Goal: Information Seeking & Learning: Check status

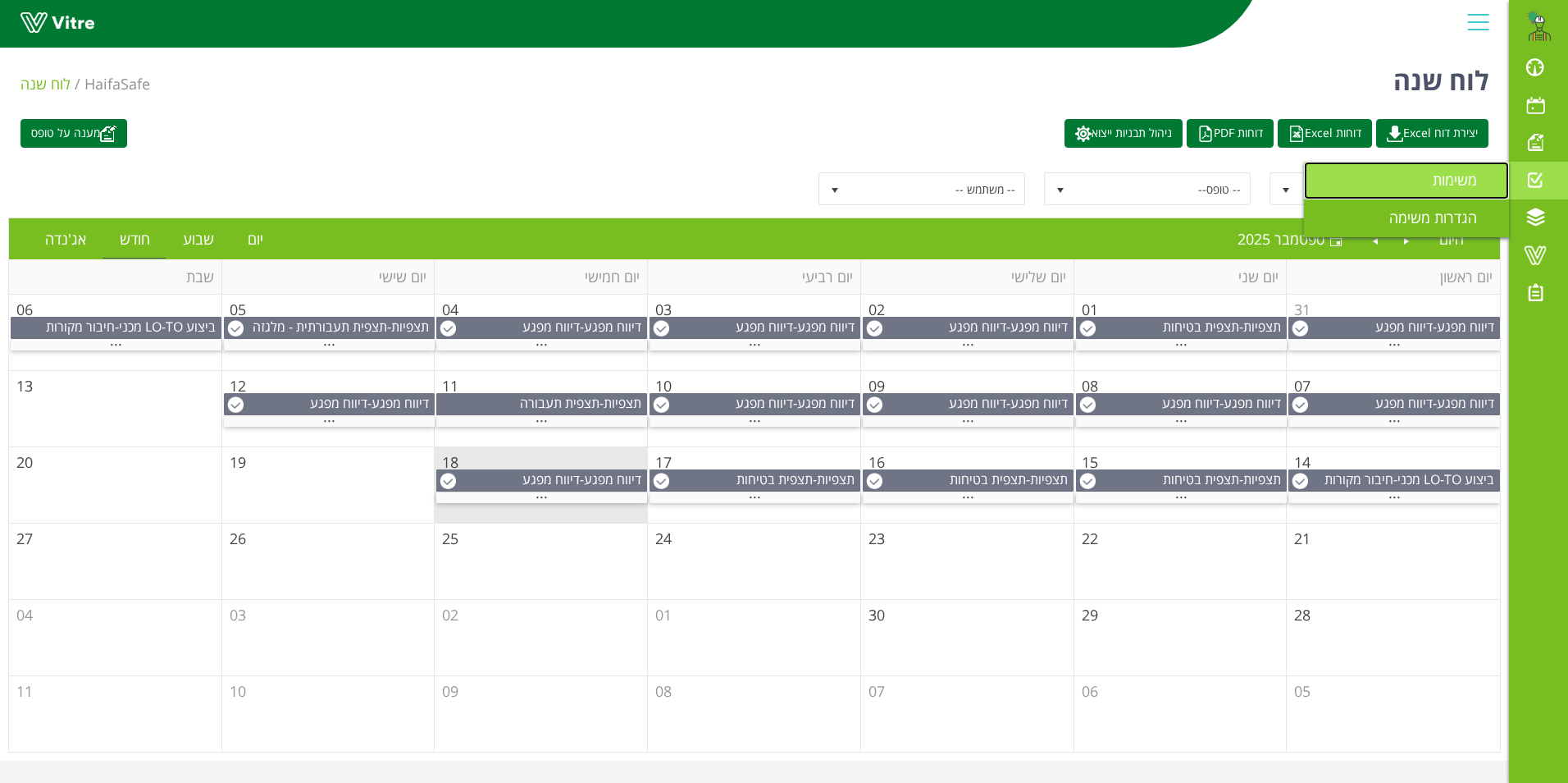
click at [1439, 178] on span "משימות" at bounding box center [1465, 180] width 64 height 20
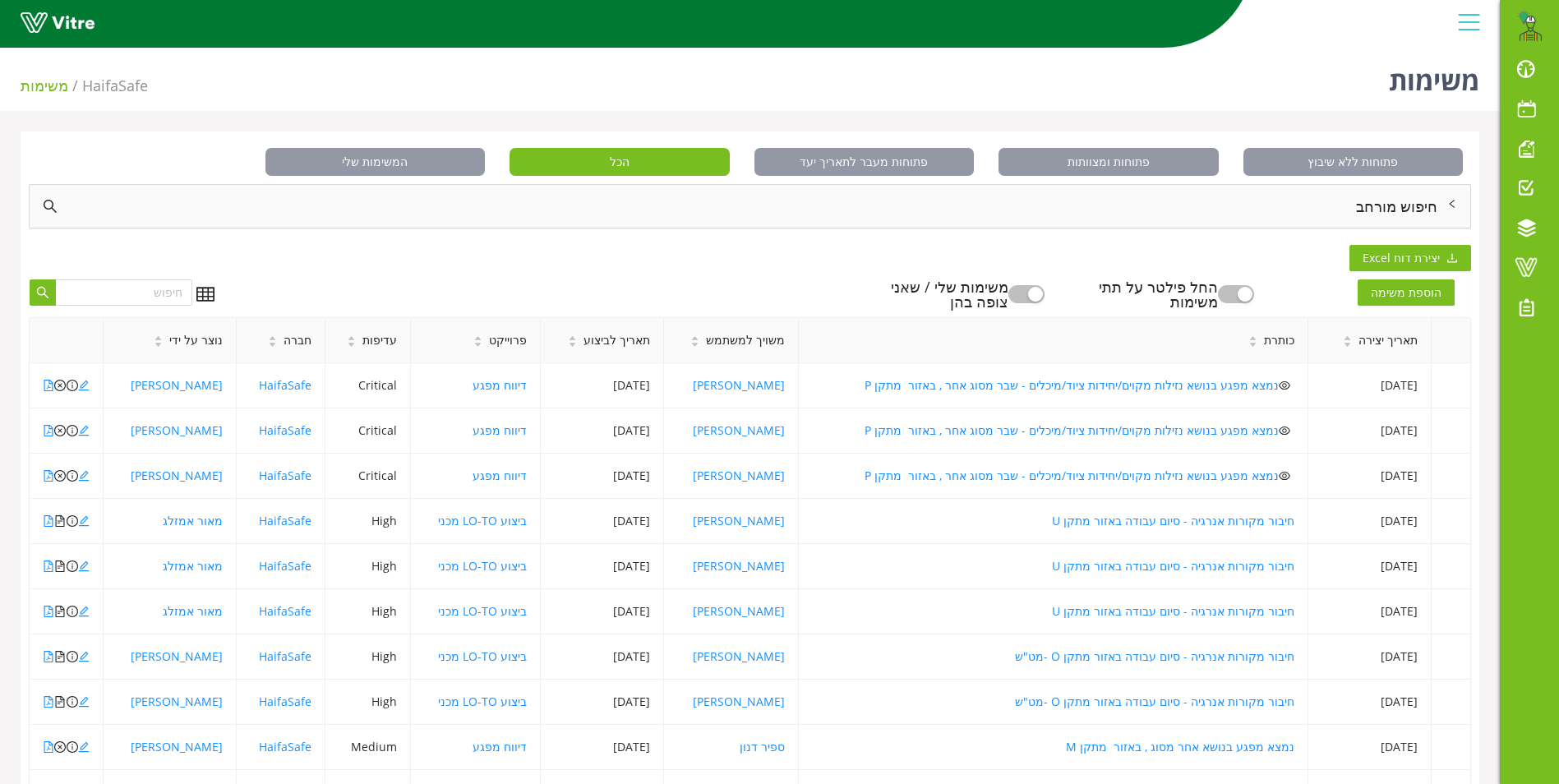
click at [1396, 202] on div "חיפוש מורחב" at bounding box center [750, 207] width 1441 height 43
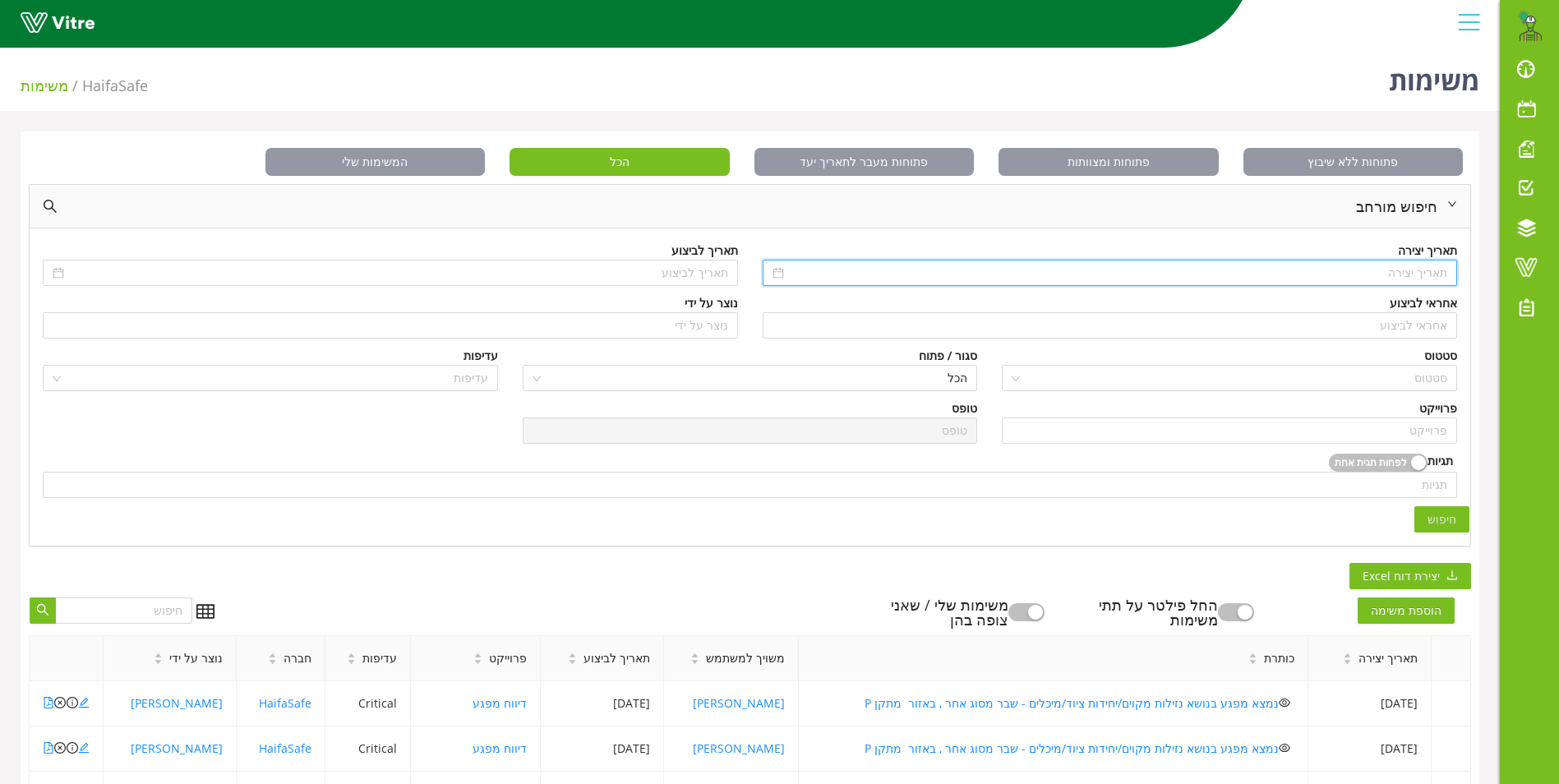
click at [1413, 274] on input at bounding box center [1118, 273] width 660 height 18
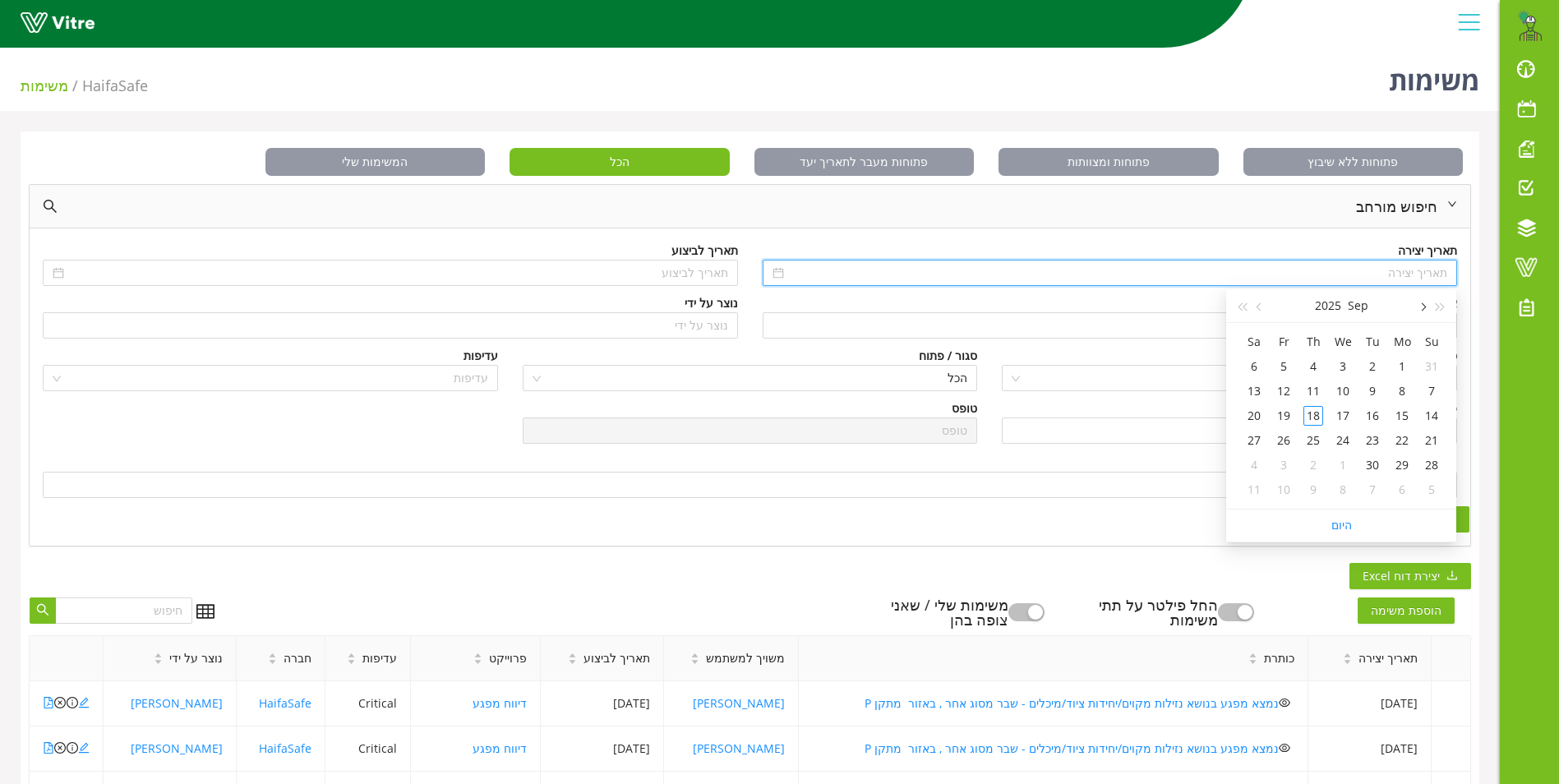
click at [1419, 306] on span "button" at bounding box center [1422, 307] width 8 height 8
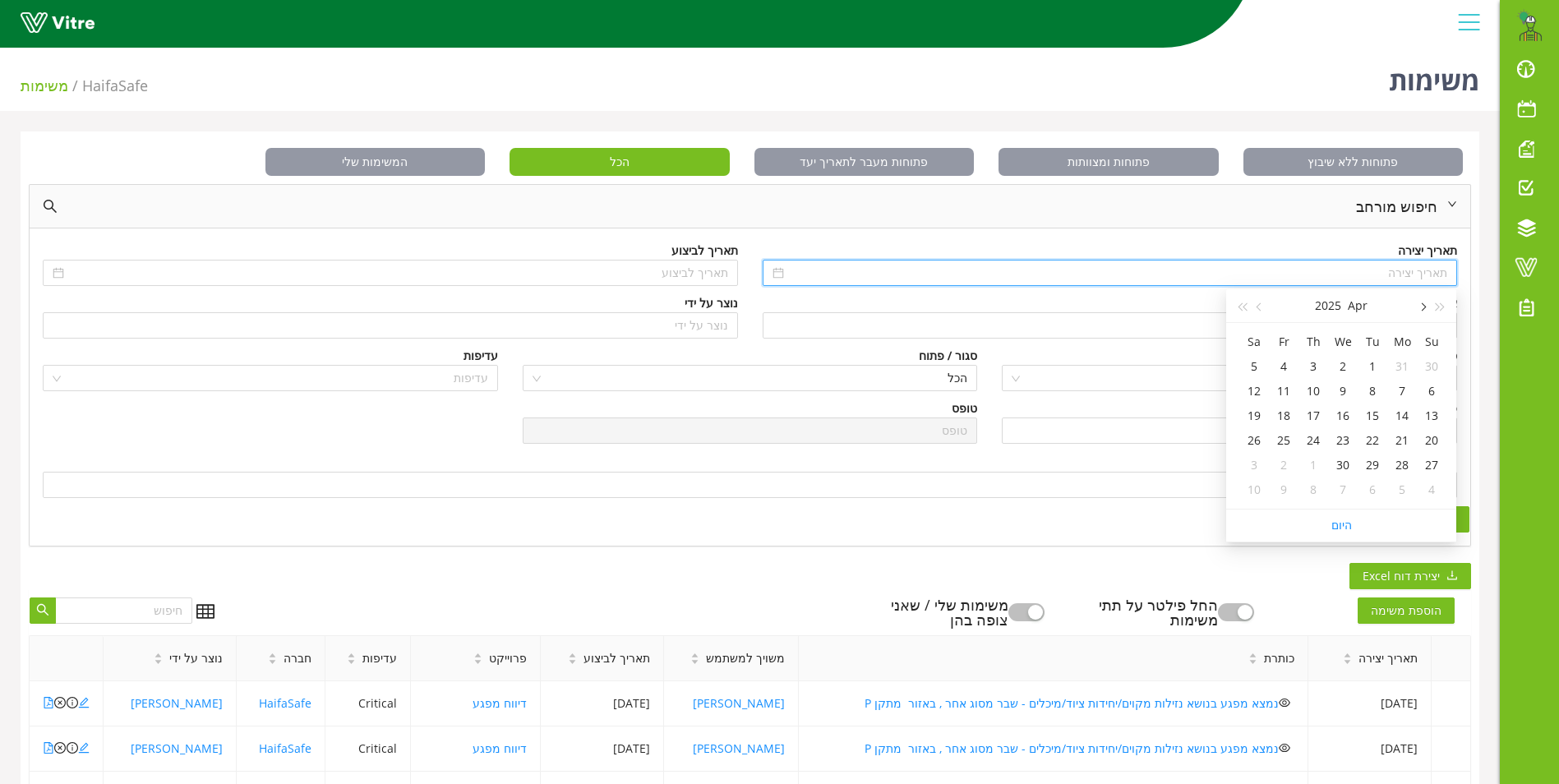
click at [1419, 306] on span "button" at bounding box center [1422, 307] width 8 height 8
click at [1255, 306] on button "button" at bounding box center [1260, 306] width 18 height 33
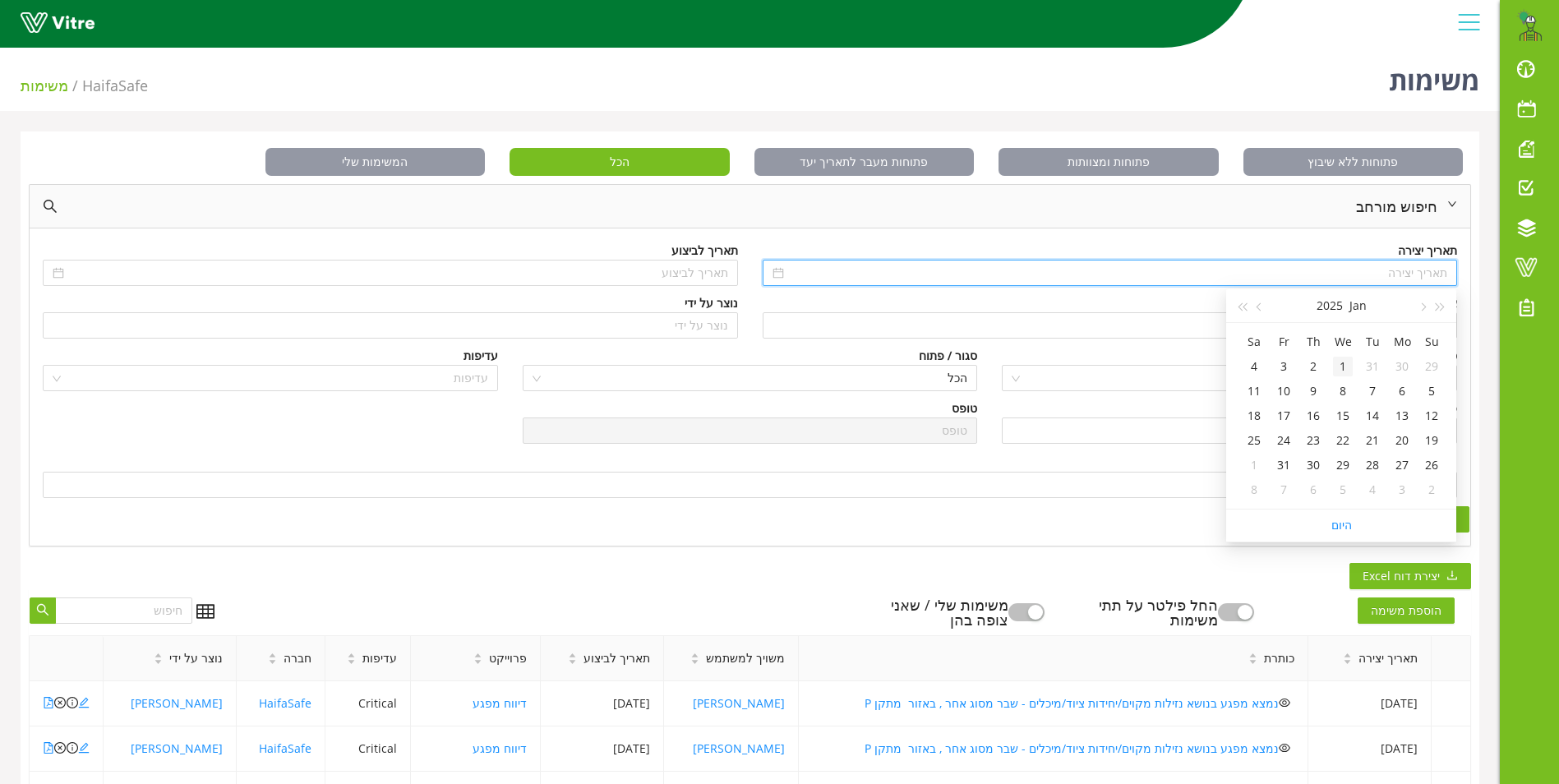
type input "01/01/2025"
click at [1354, 366] on td "1" at bounding box center [1343, 367] width 30 height 25
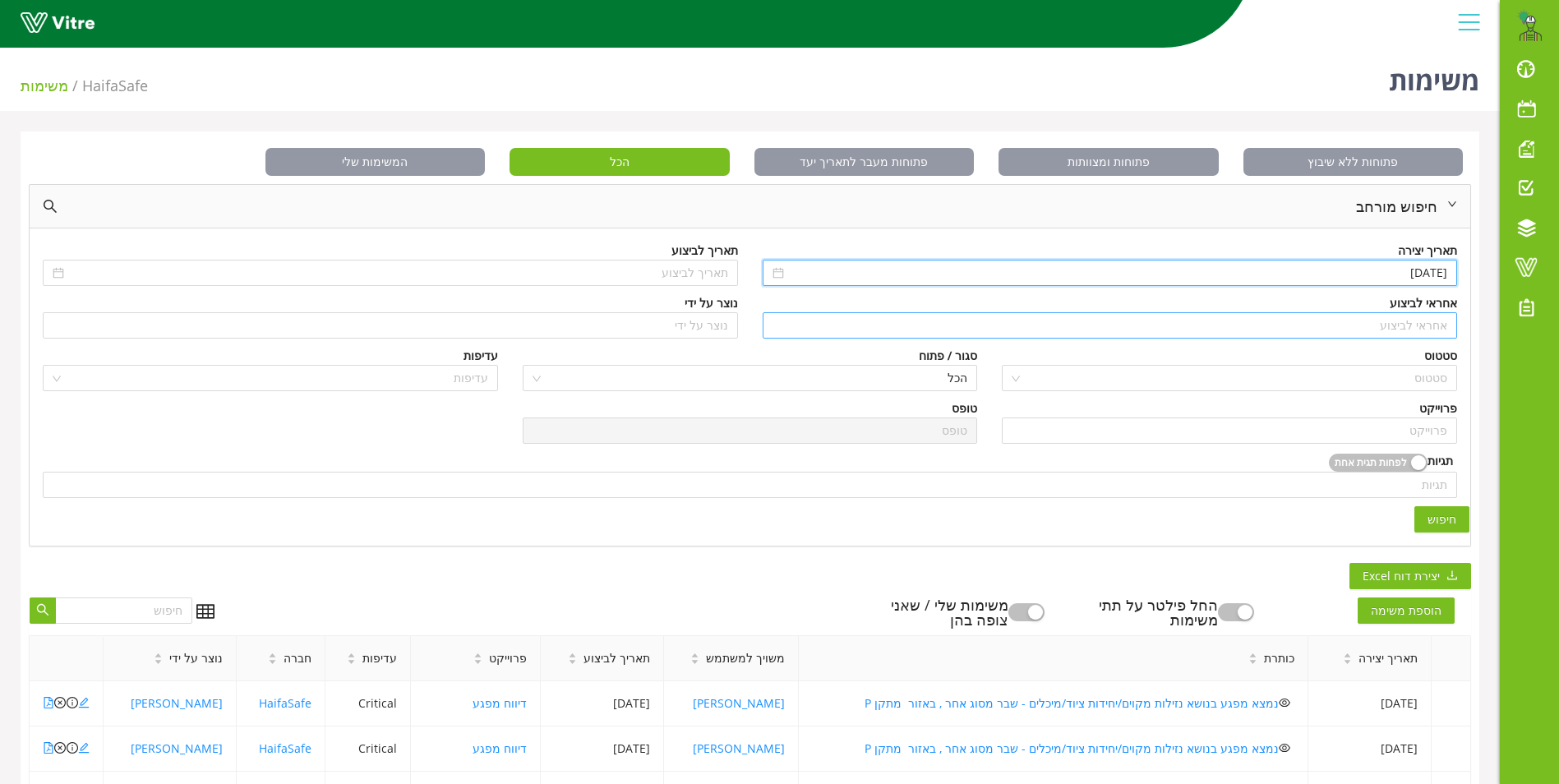
click at [1384, 321] on input "search" at bounding box center [1110, 325] width 675 height 25
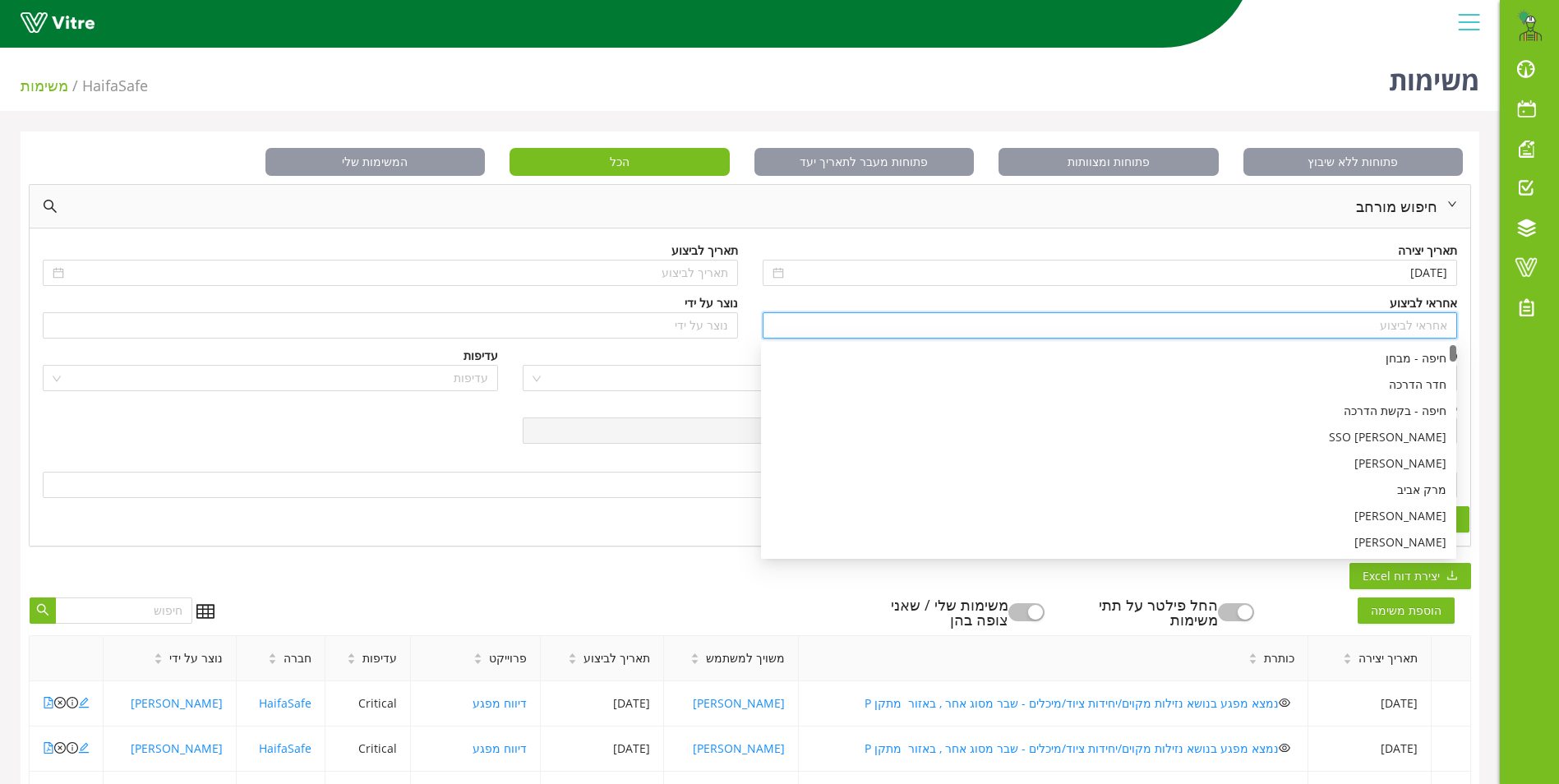
type input "c"
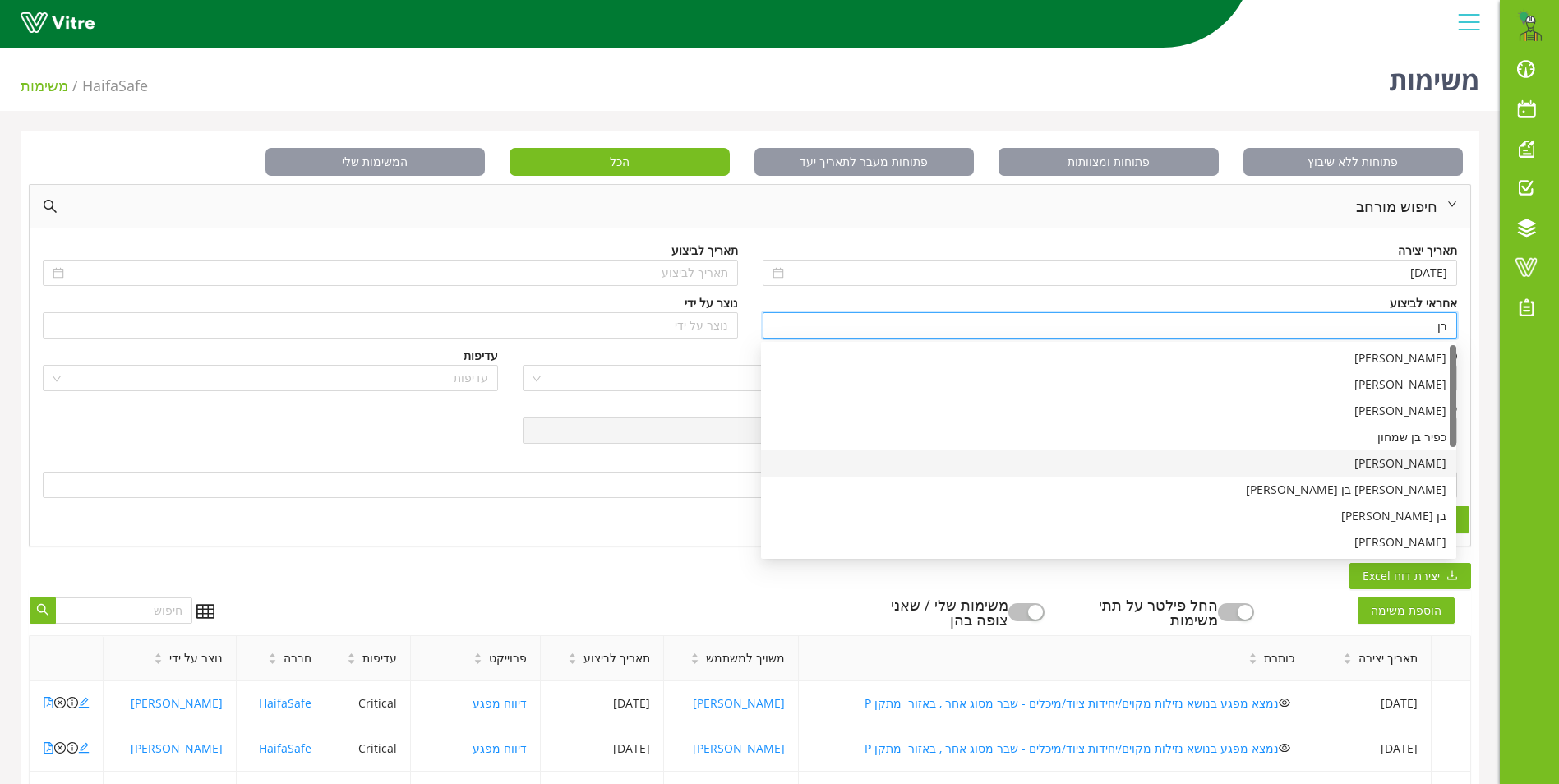
click at [1419, 463] on div "בן שרעבי" at bounding box center [1108, 463] width 675 height 18
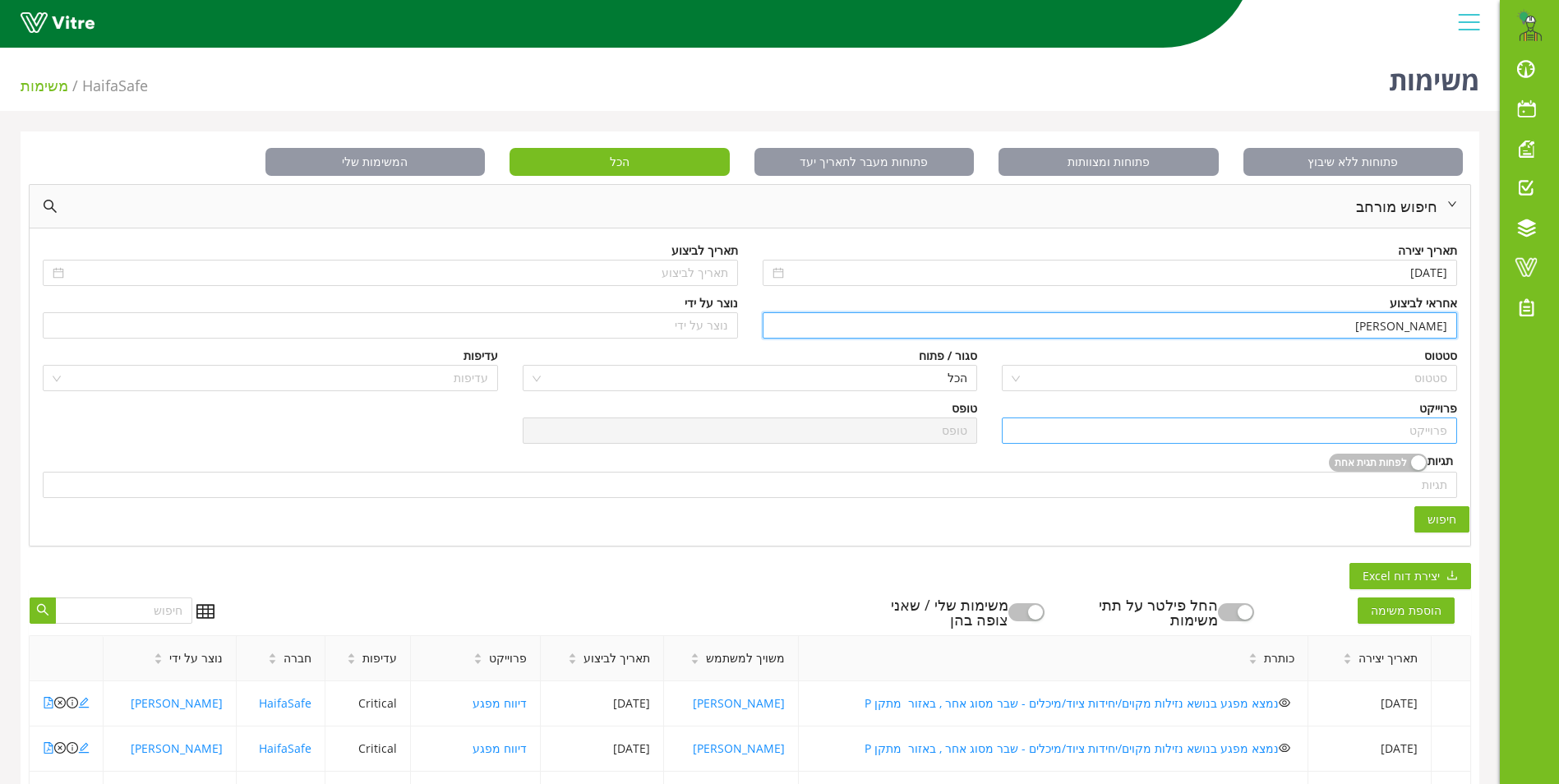
type input "בן שרעבי"
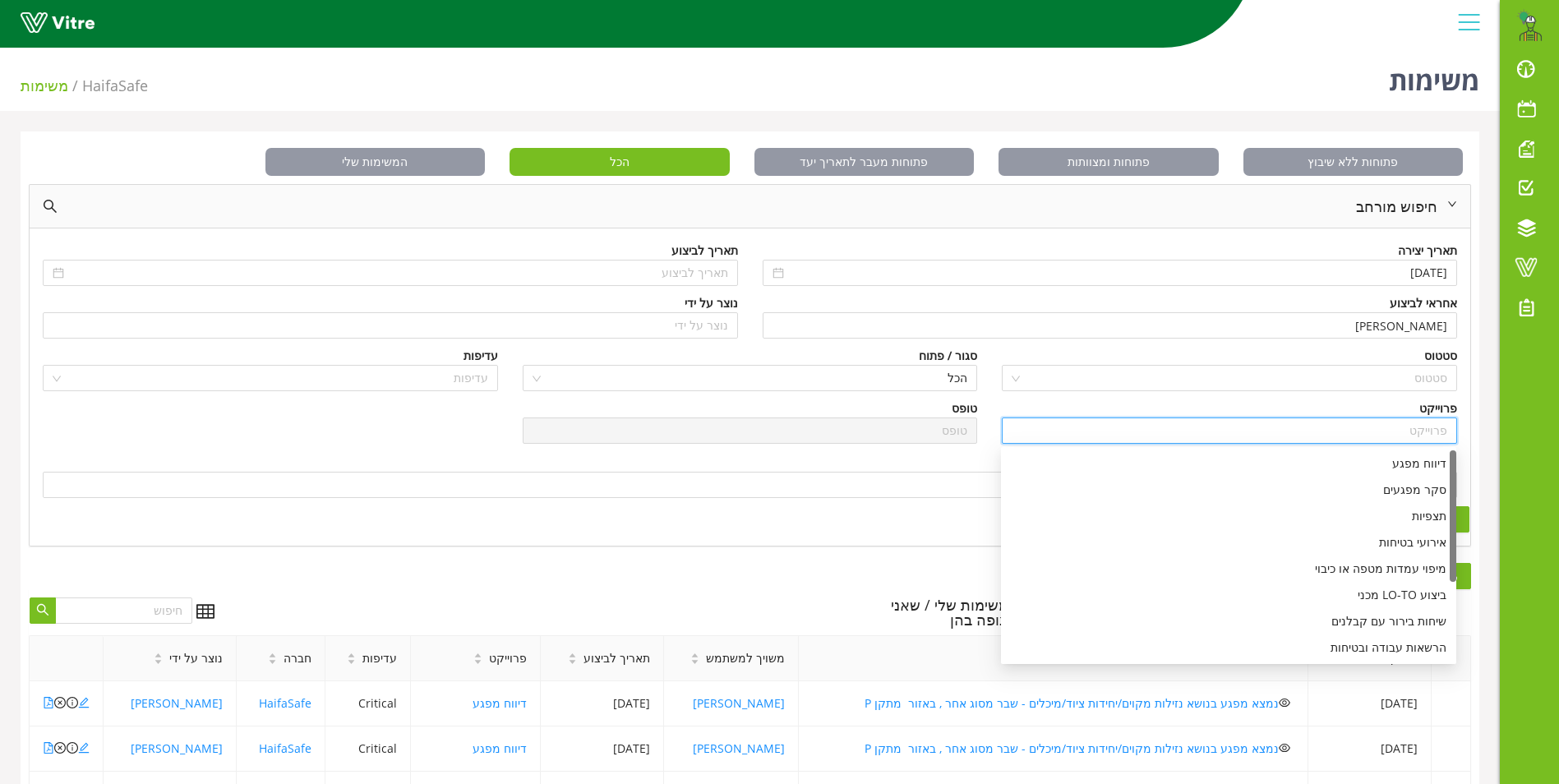
click at [1416, 423] on input "search" at bounding box center [1229, 430] width 436 height 25
click at [1414, 517] on div "תצפיות" at bounding box center [1228, 516] width 436 height 18
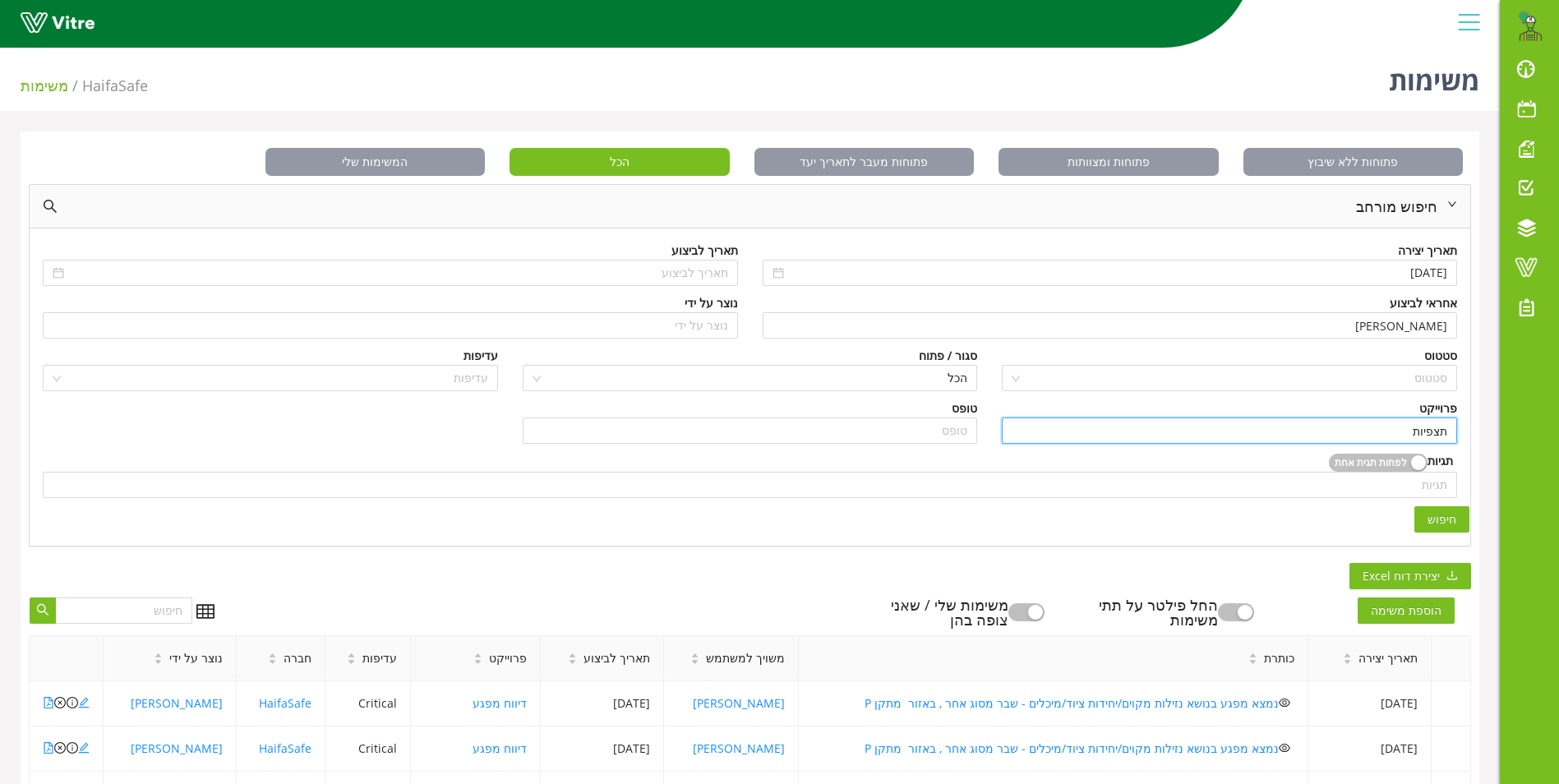
click at [1428, 516] on button "חיפוש" at bounding box center [1442, 519] width 55 height 26
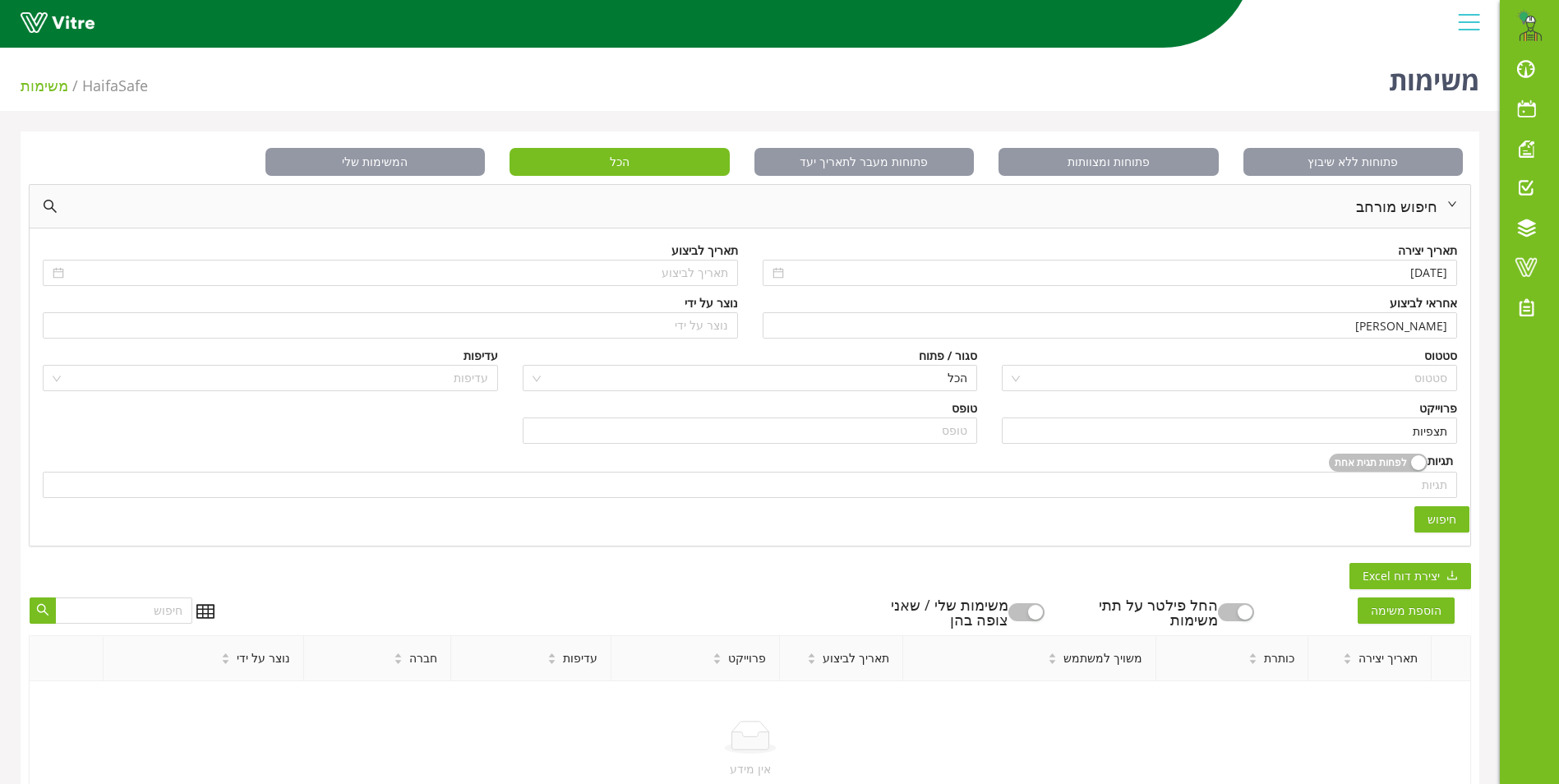
click at [1449, 512] on span "חיפוש" at bounding box center [1442, 519] width 29 height 18
click at [1383, 379] on input "search" at bounding box center [1235, 378] width 424 height 25
click at [1330, 497] on input "search" at bounding box center [750, 485] width 1395 height 25
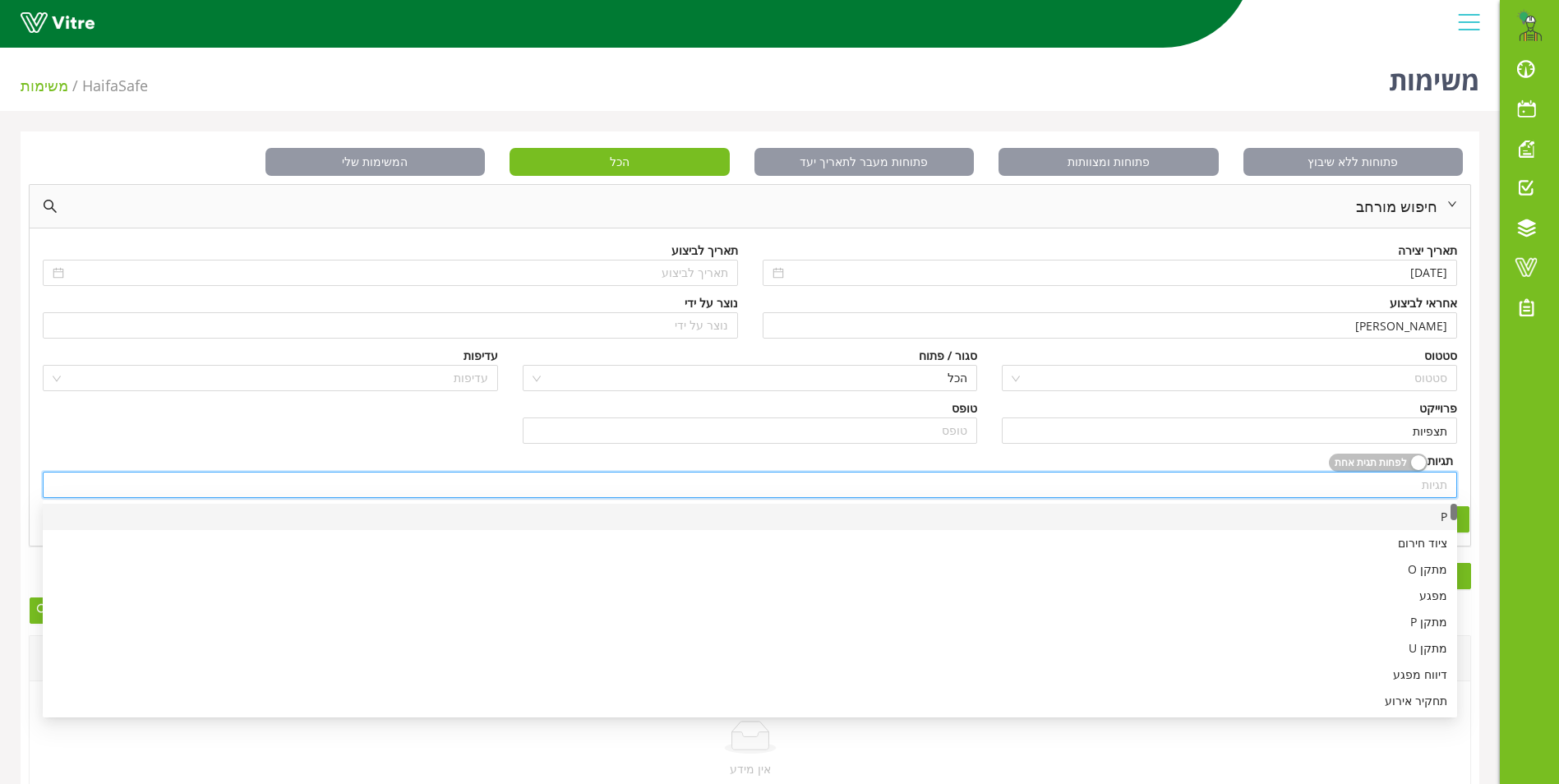
click at [1347, 521] on div "P" at bounding box center [750, 516] width 1395 height 18
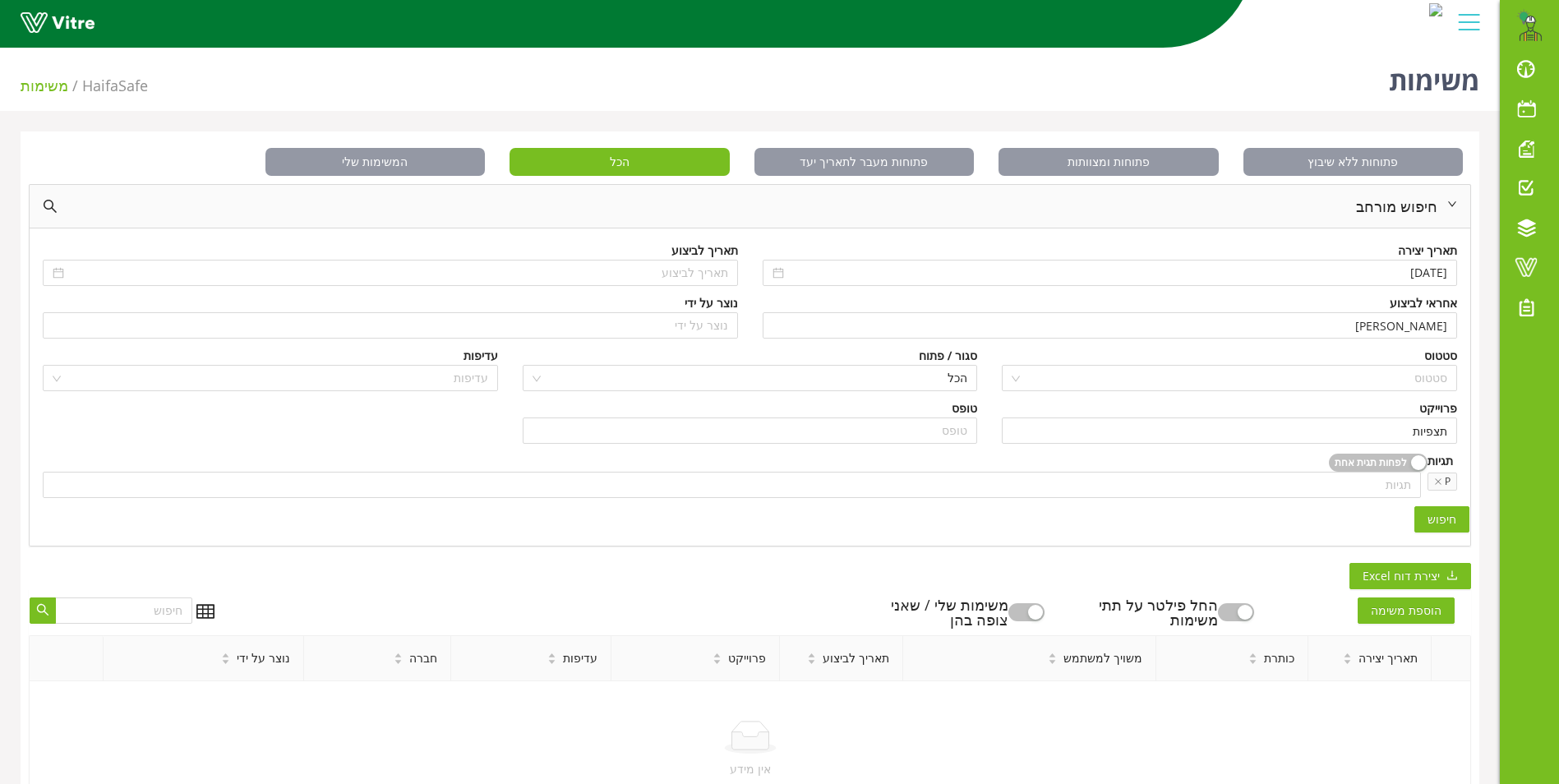
click at [1446, 510] on span "חיפוש" at bounding box center [1442, 519] width 29 height 18
click at [1338, 384] on input "search" at bounding box center [1235, 378] width 424 height 25
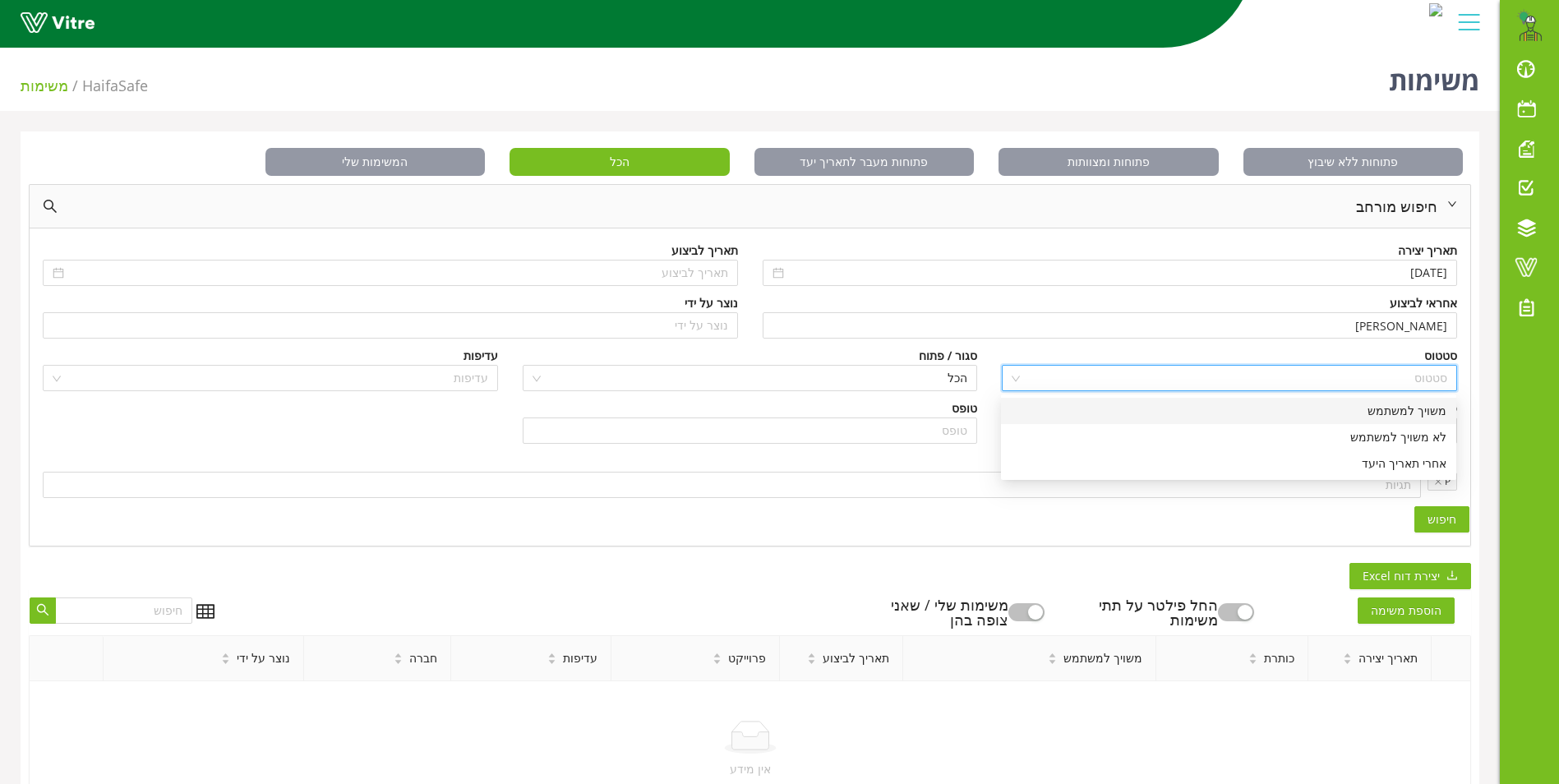
click at [1387, 413] on div "משויך למשתמש" at bounding box center [1228, 411] width 436 height 18
click at [1447, 514] on span "חיפוש" at bounding box center [1442, 519] width 29 height 18
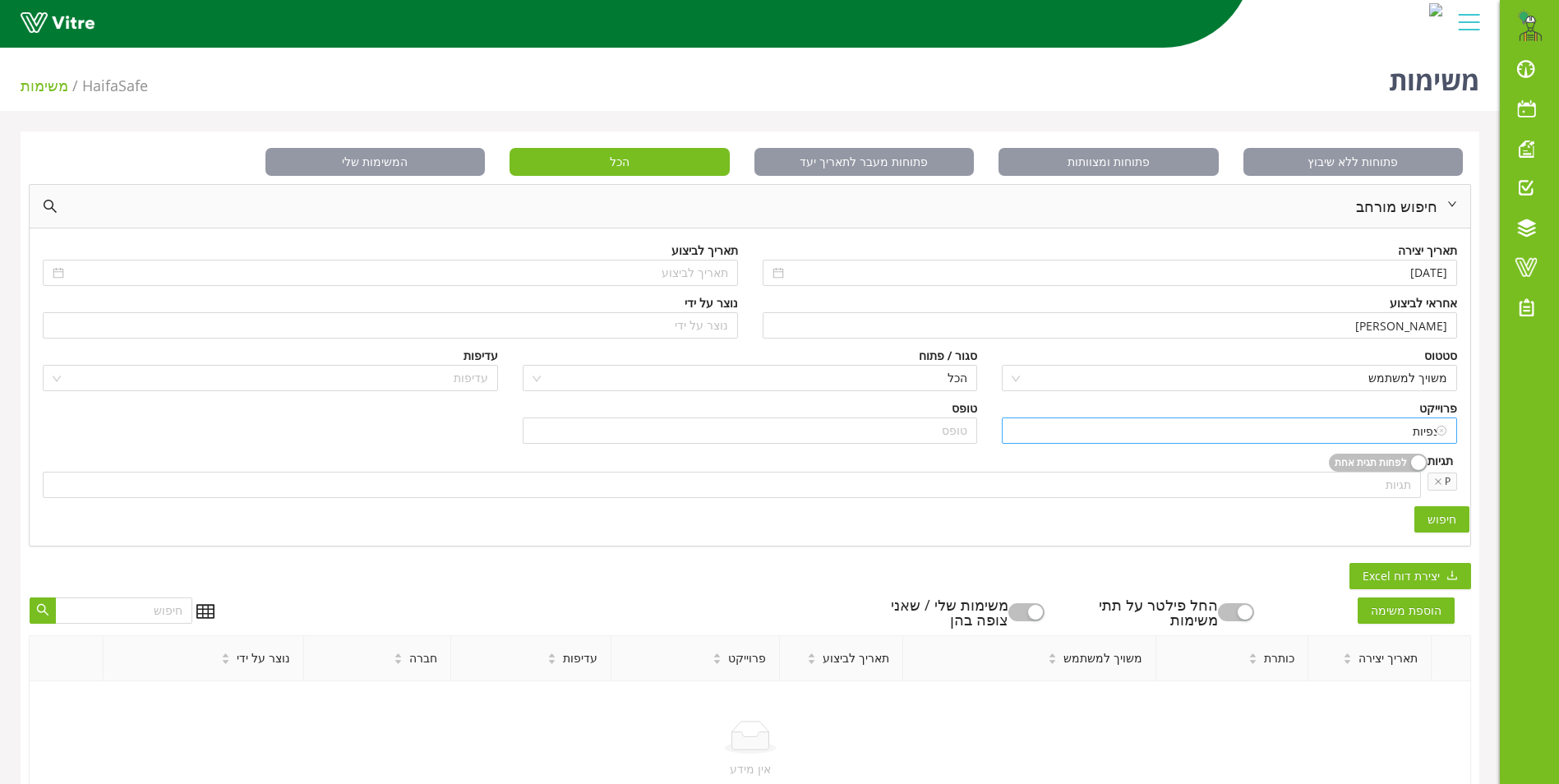
click at [1434, 433] on input "תצפיות" at bounding box center [1229, 430] width 436 height 25
click at [1009, 432] on div "תצפיות" at bounding box center [1229, 430] width 455 height 26
click at [1026, 430] on input "תצפיות" at bounding box center [1229, 430] width 436 height 25
click at [1366, 433] on input "תצפיות" at bounding box center [1229, 430] width 436 height 25
type input "ת"
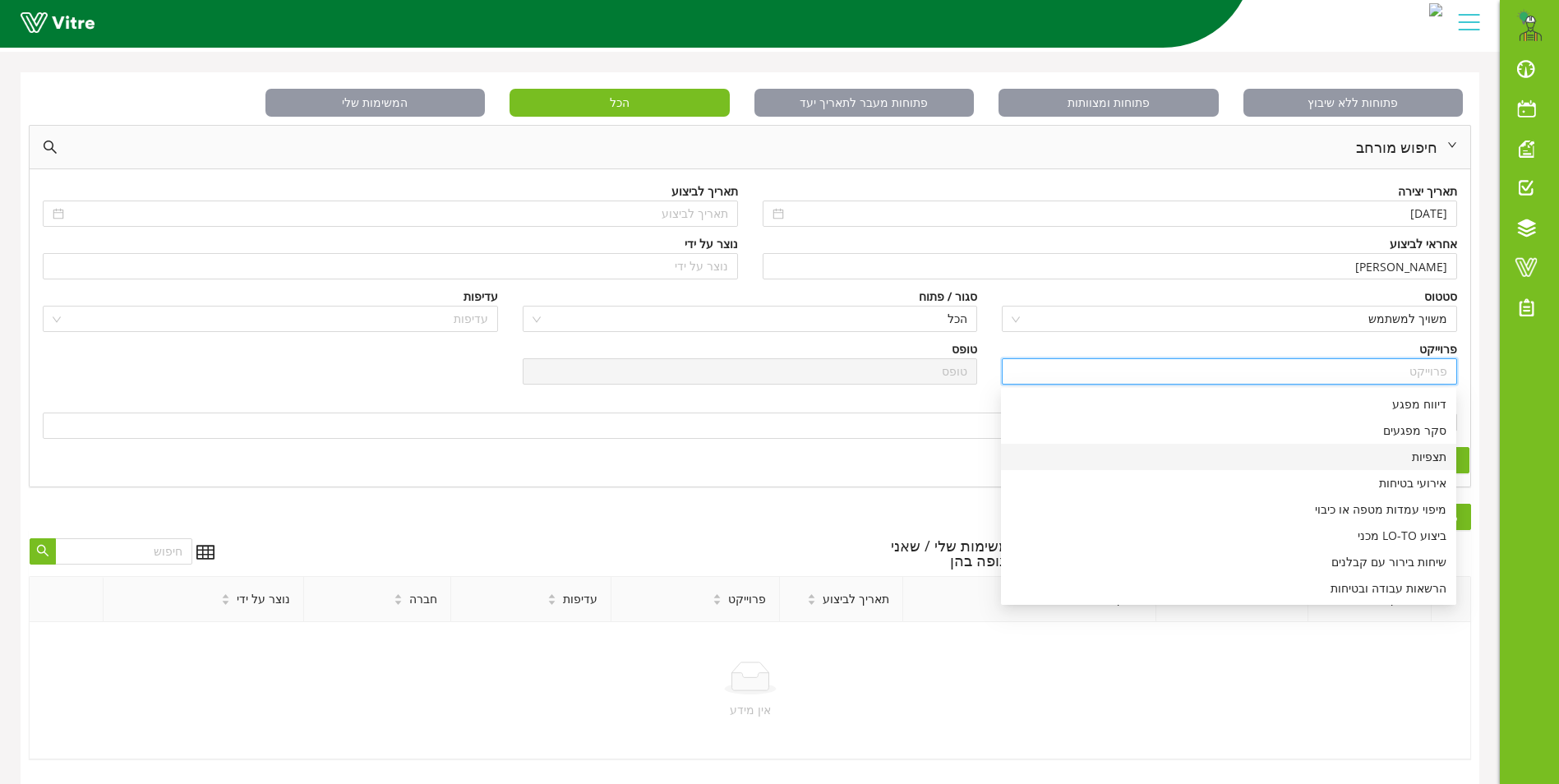
click at [1433, 448] on div "תצפיות" at bounding box center [1228, 457] width 436 height 18
type input "תצפיות"
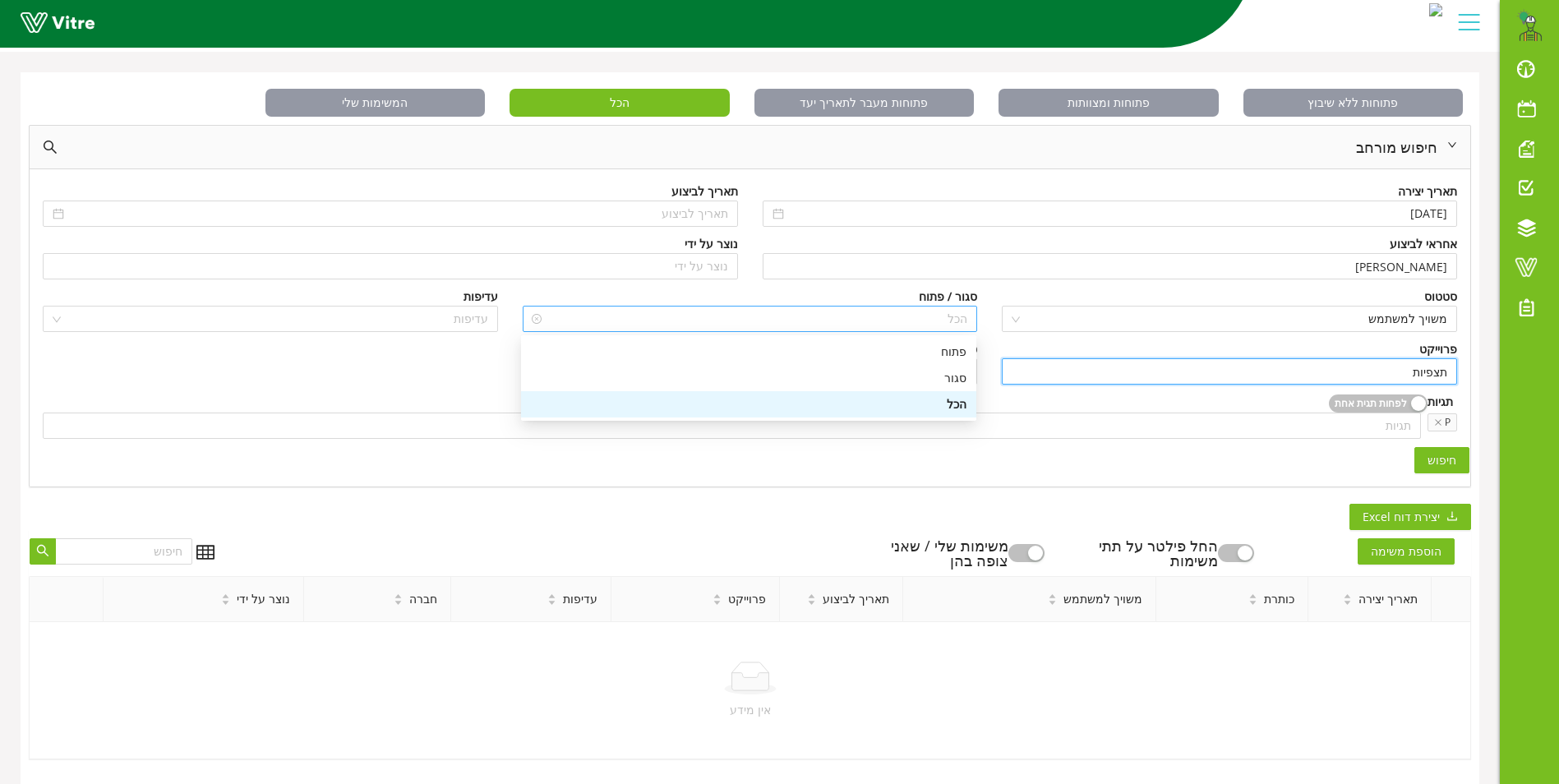
click at [926, 306] on span "הכל" at bounding box center [750, 319] width 436 height 25
click at [955, 368] on div "סגור" at bounding box center [748, 378] width 436 height 18
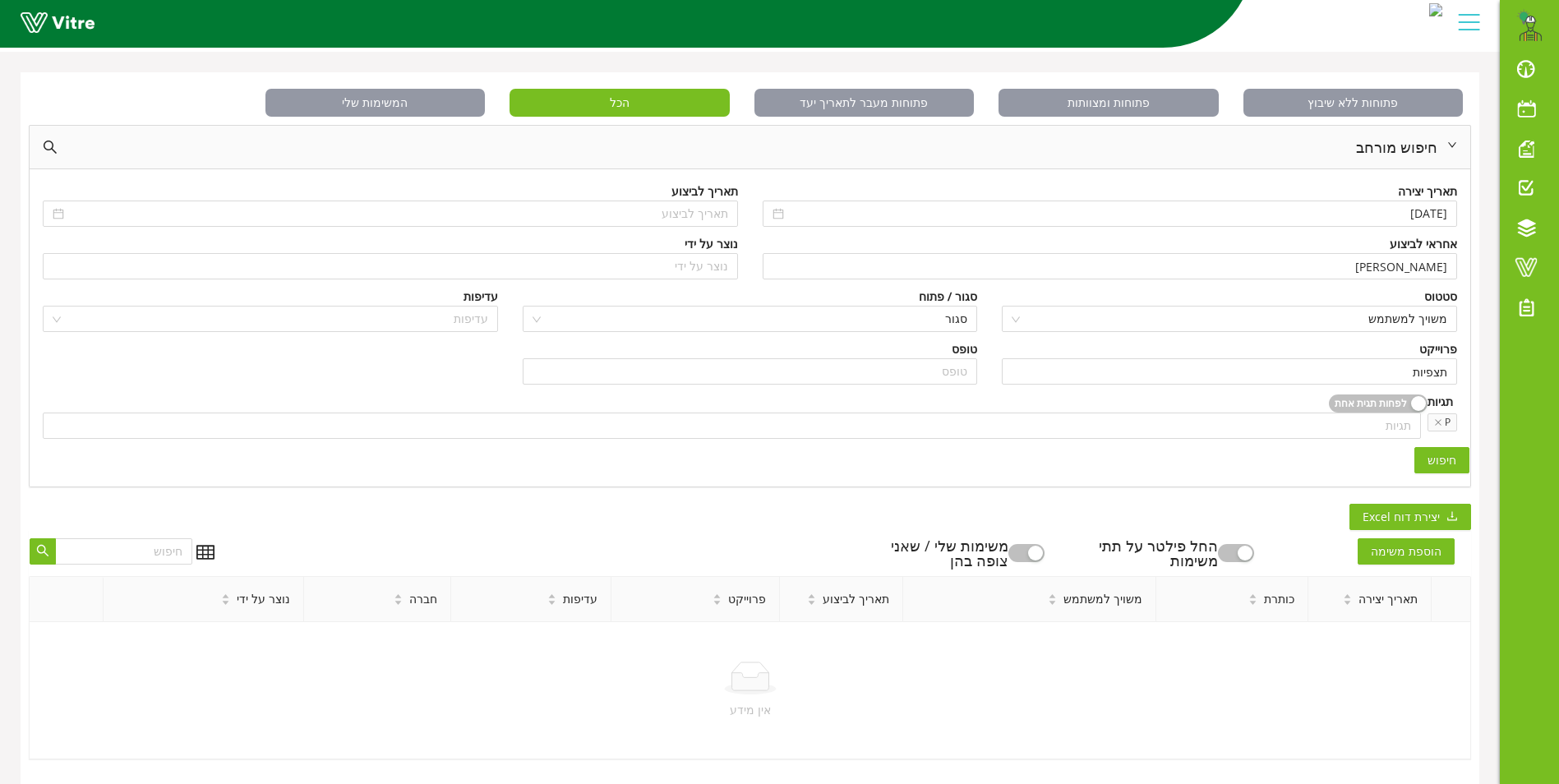
click at [1439, 451] on span "חיפוש" at bounding box center [1442, 460] width 29 height 18
click at [1387, 135] on div "חיפוש מורחב" at bounding box center [750, 147] width 1441 height 43
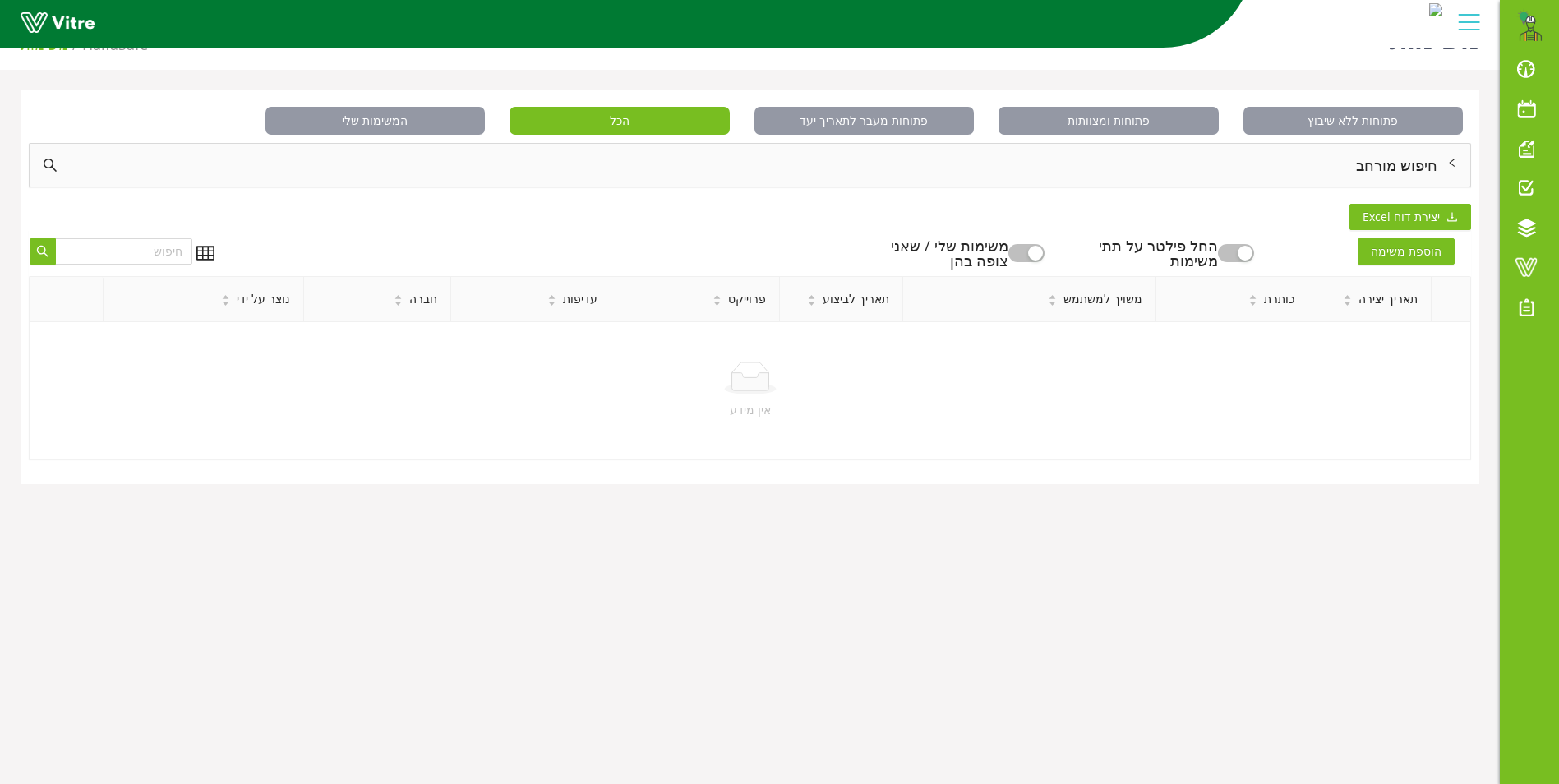
click at [1241, 254] on button "button" at bounding box center [1237, 253] width 36 height 18
click at [1043, 249] on div "button" at bounding box center [1036, 253] width 15 height 15
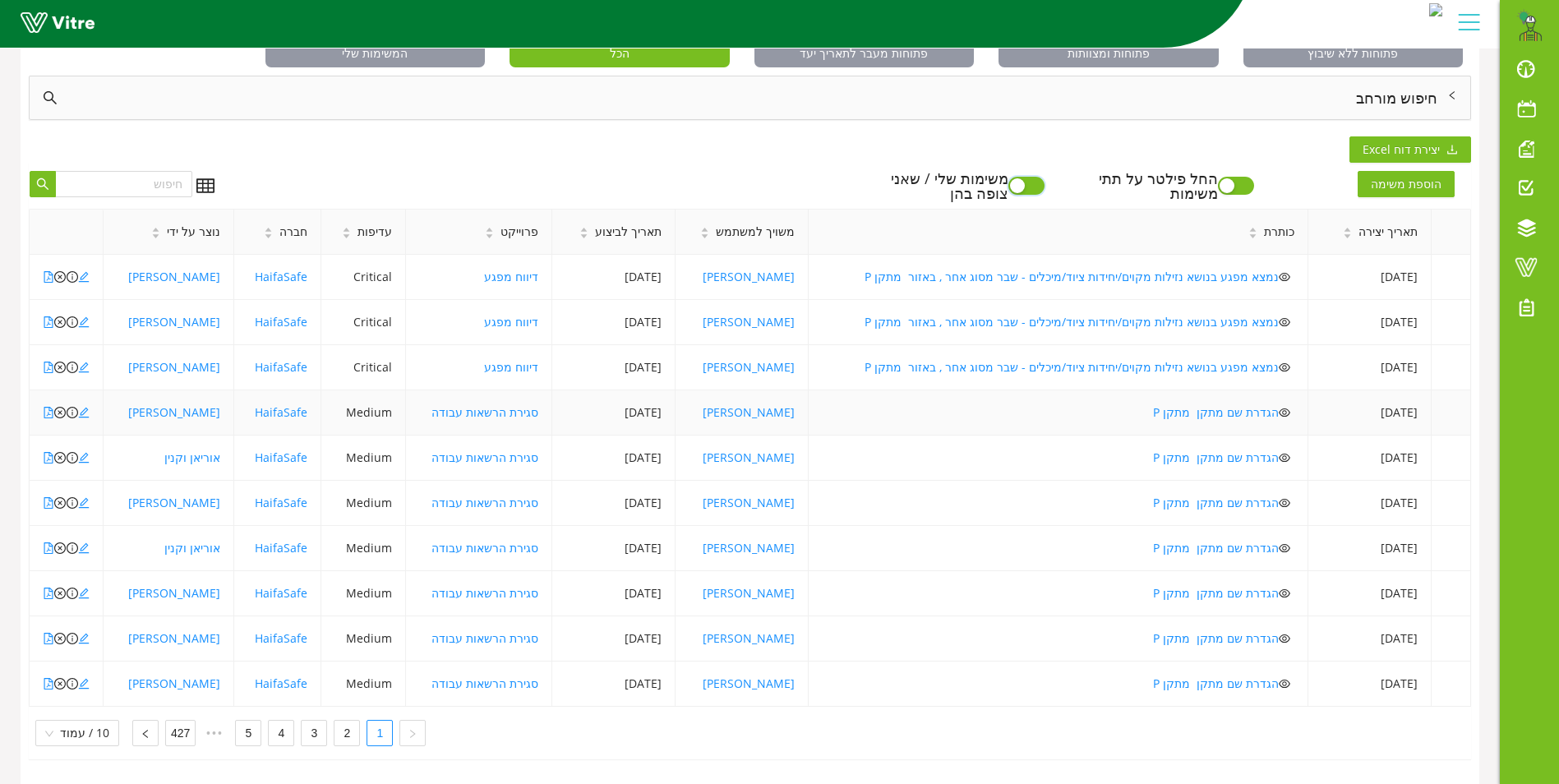
scroll to position [121, 0]
click at [176, 725] on link "427" at bounding box center [180, 733] width 29 height 25
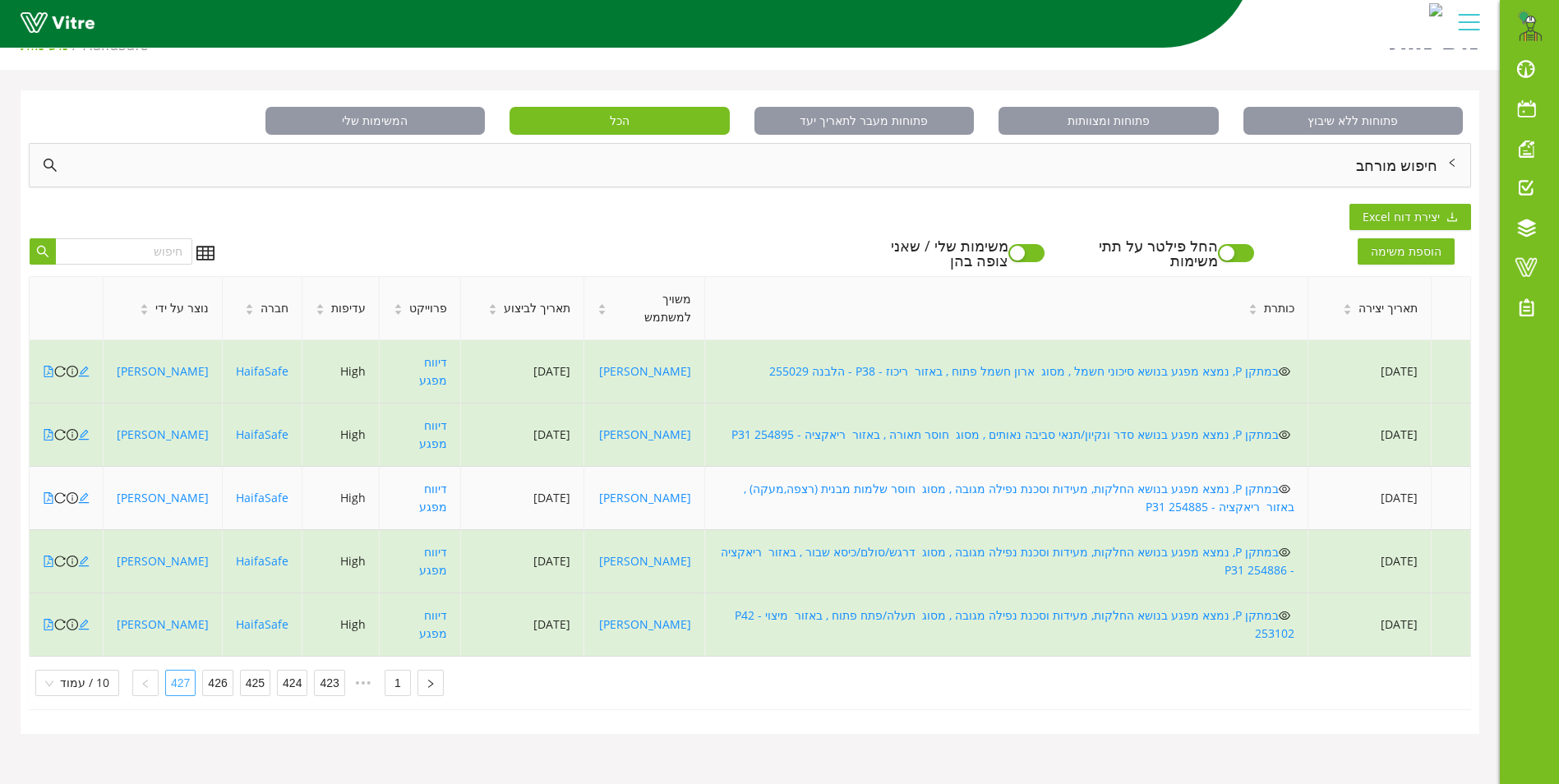
scroll to position [41, 0]
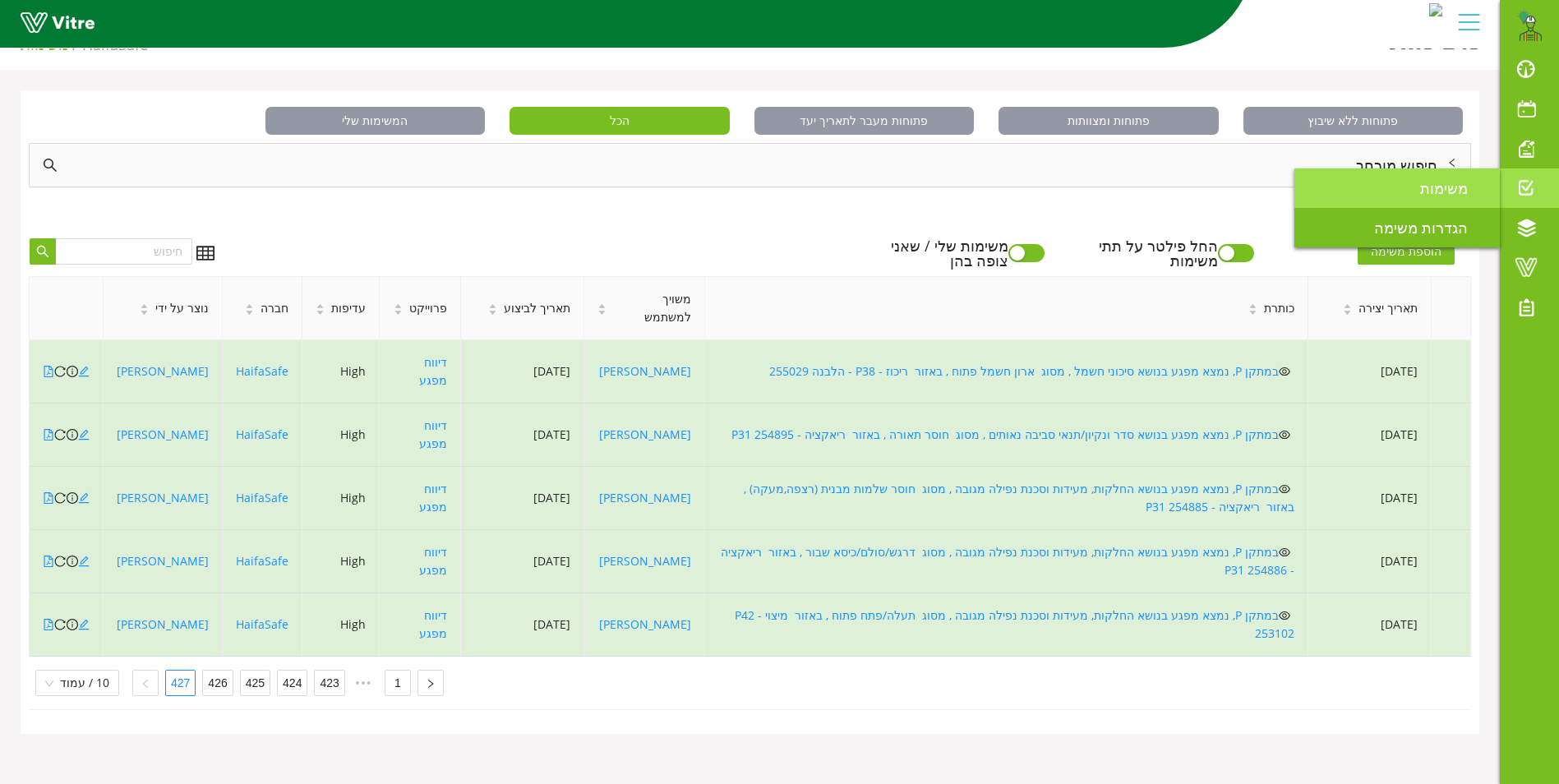
click at [1464, 184] on span "משימות" at bounding box center [1454, 188] width 68 height 20
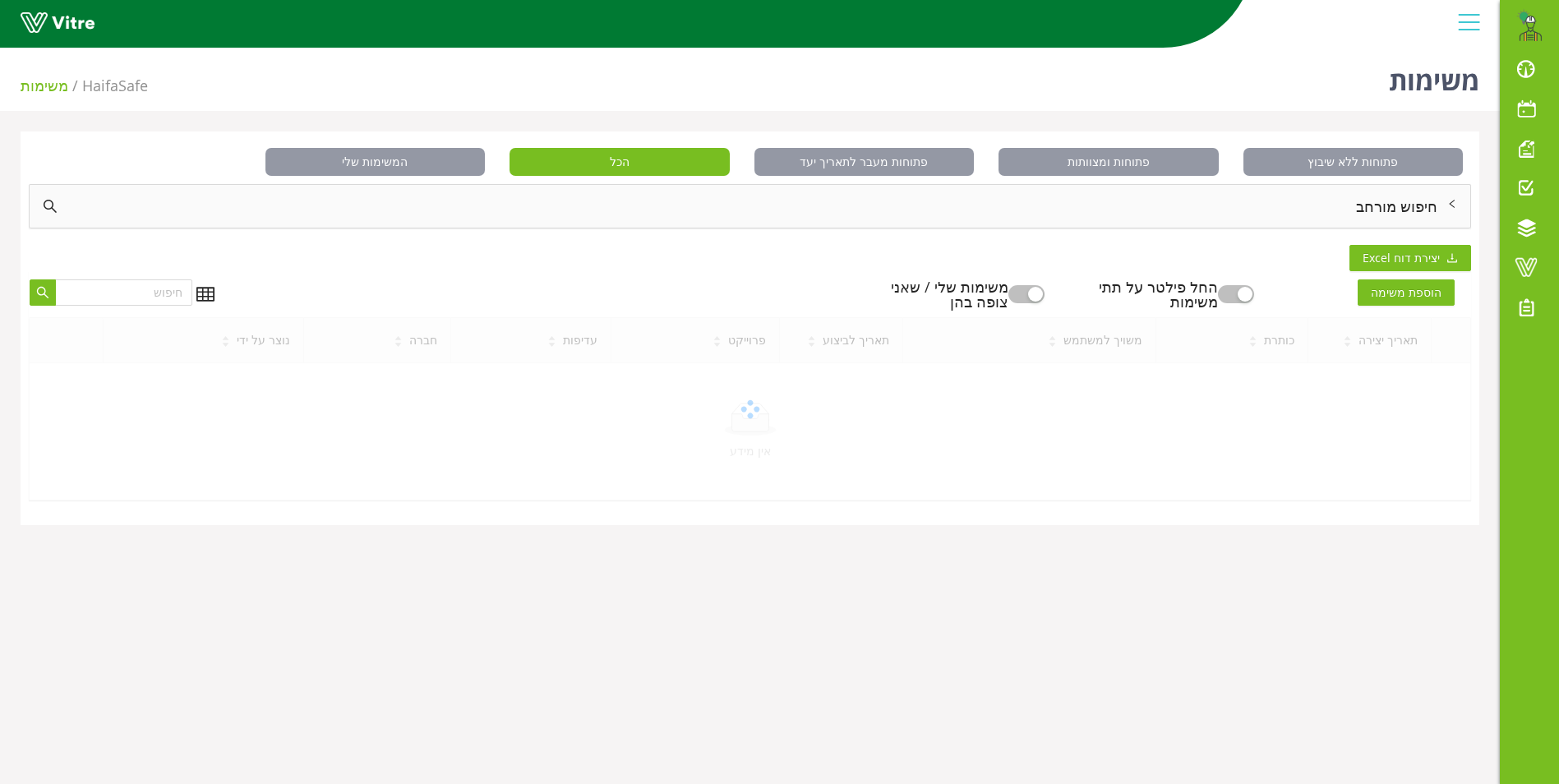
click at [1409, 211] on div "חיפוש מורחב" at bounding box center [750, 207] width 1441 height 43
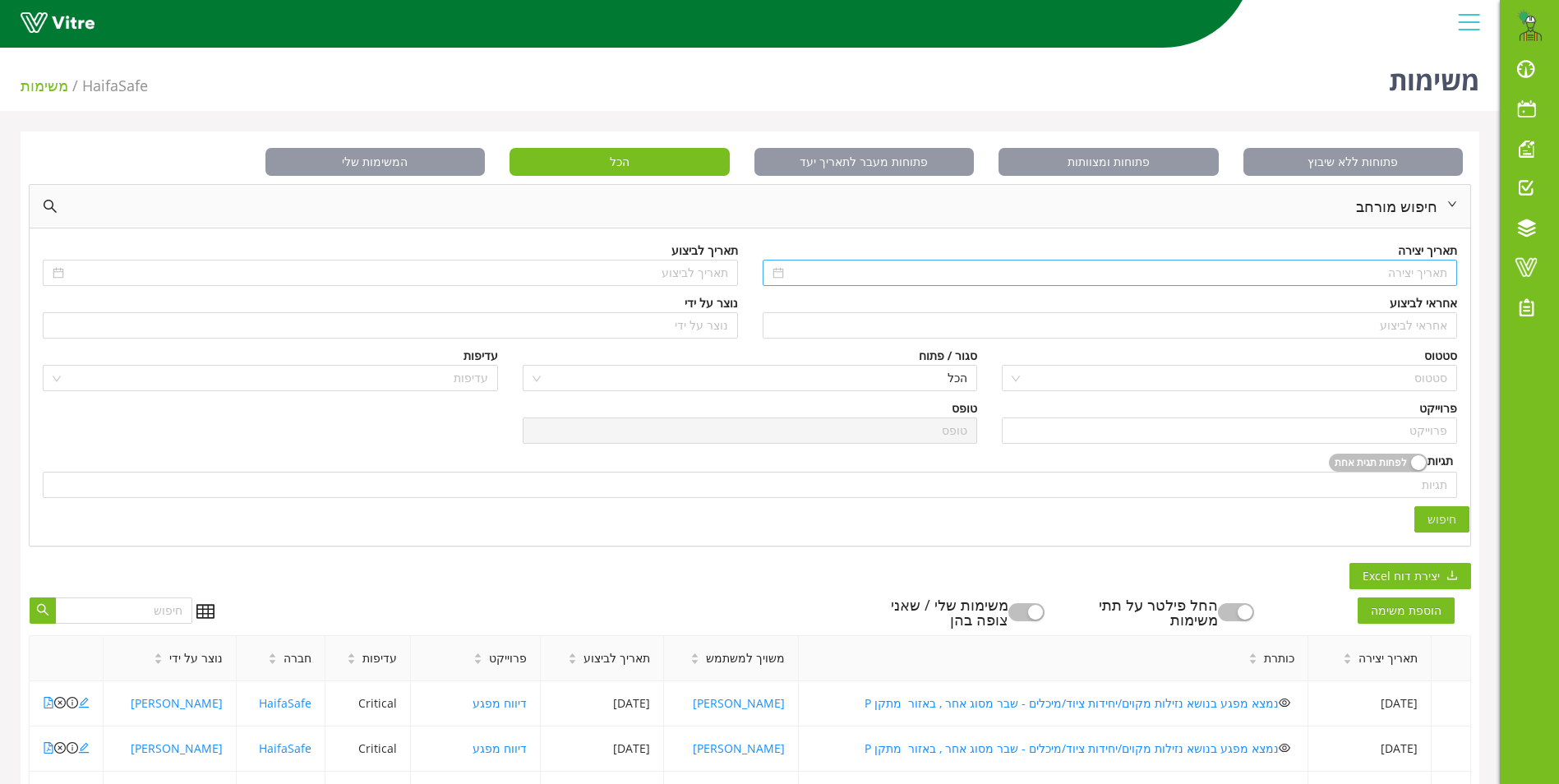
click at [1406, 283] on div at bounding box center [1110, 273] width 695 height 26
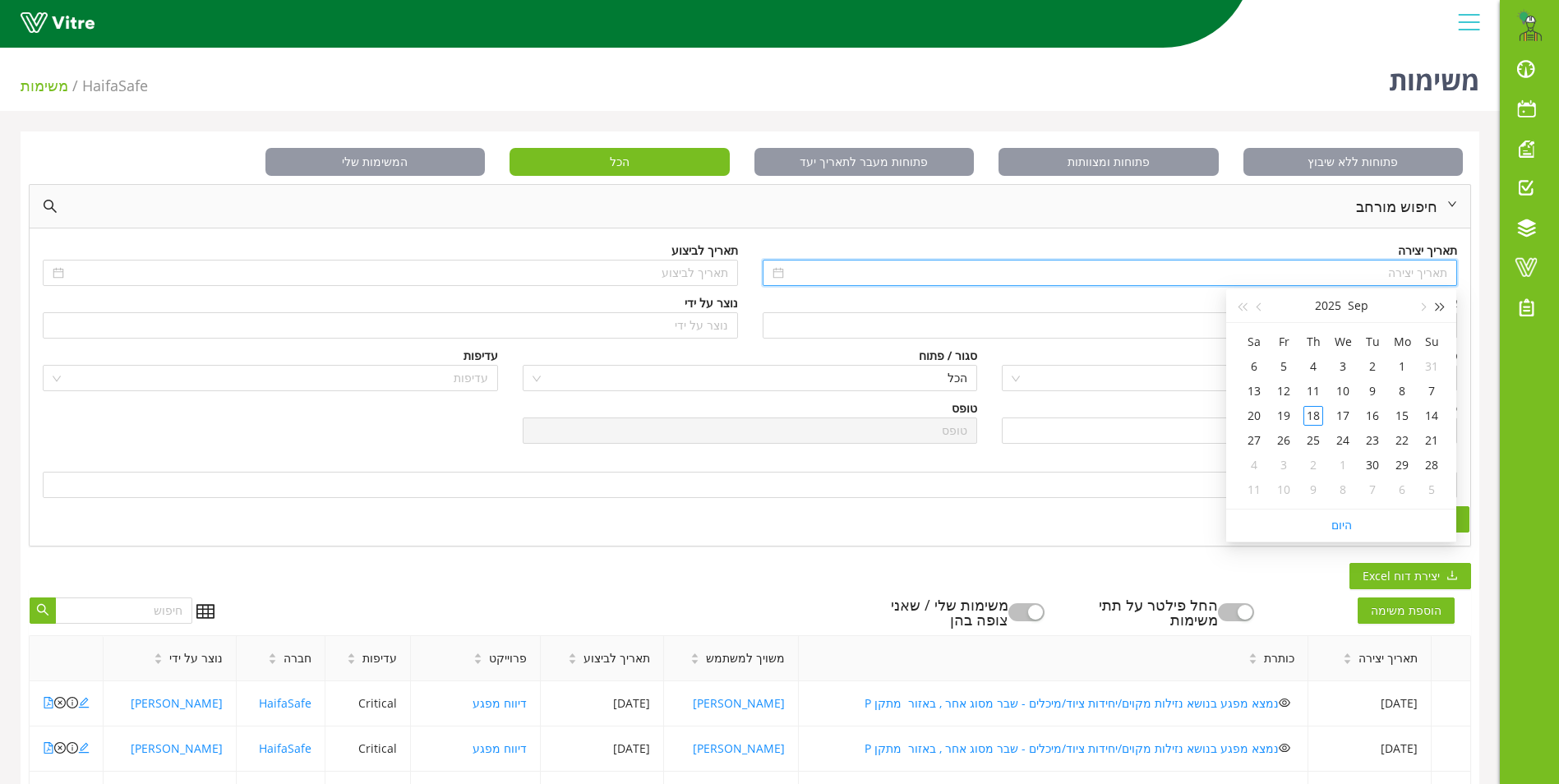
click at [1437, 307] on span "button" at bounding box center [1441, 307] width 8 height 8
type input "01/09/2024"
click at [1433, 364] on div "1" at bounding box center [1432, 367] width 20 height 20
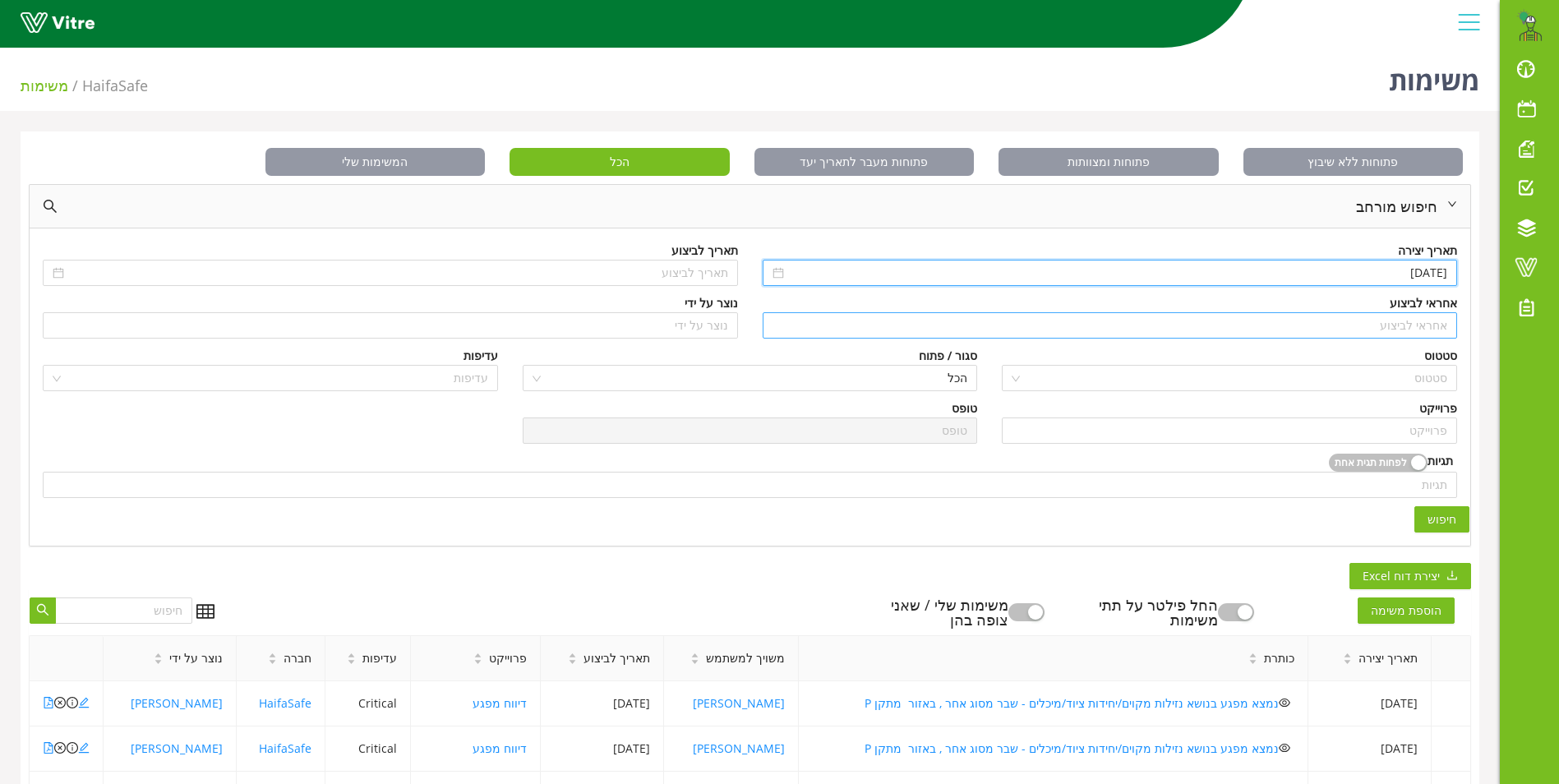
click at [1415, 316] on input "search" at bounding box center [1110, 325] width 675 height 25
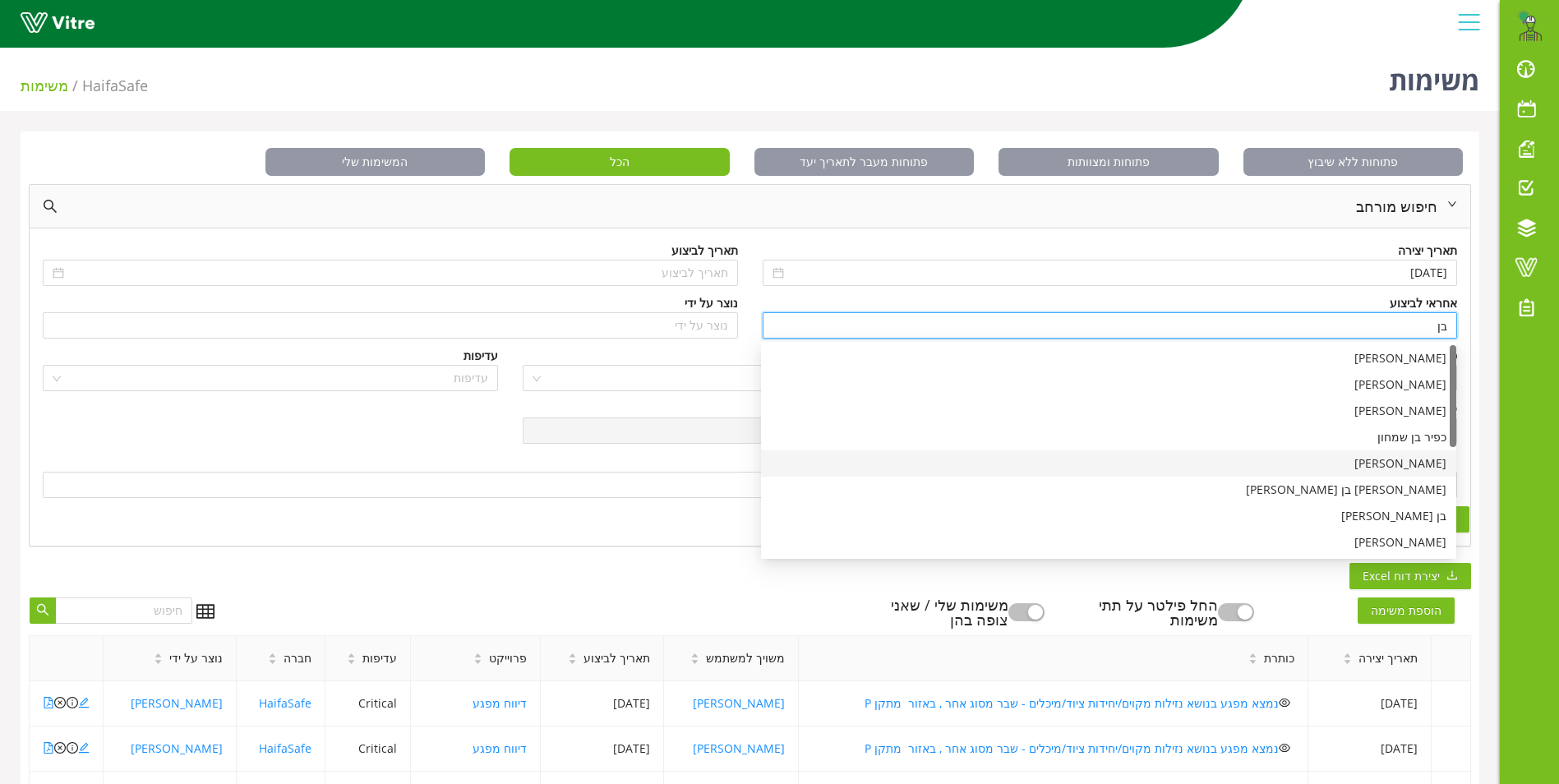
click at [1424, 459] on div "בן שרעבי" at bounding box center [1108, 463] width 675 height 18
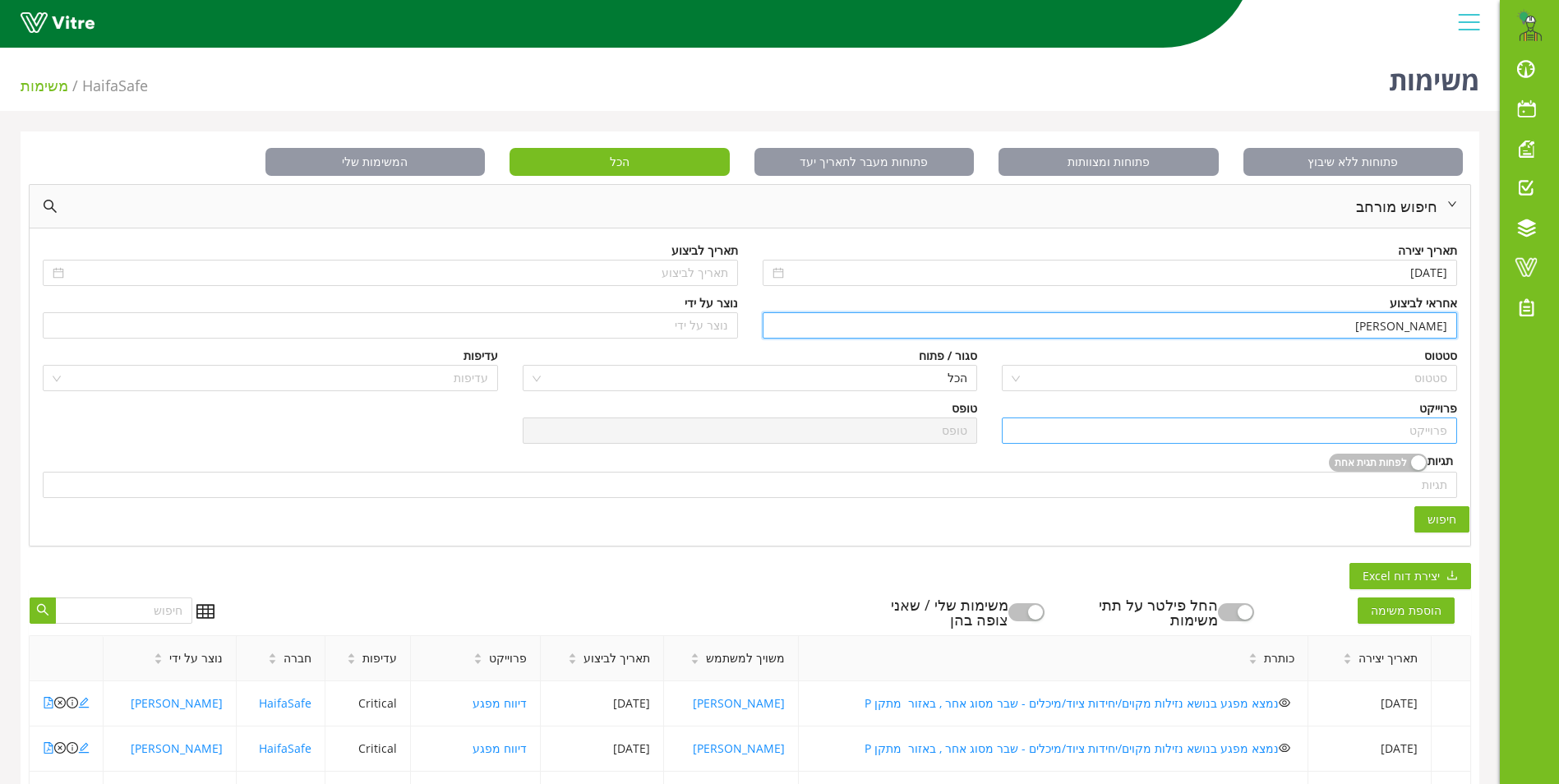
type input "בן שרעבי"
click at [1433, 432] on input "search" at bounding box center [1229, 430] width 436 height 25
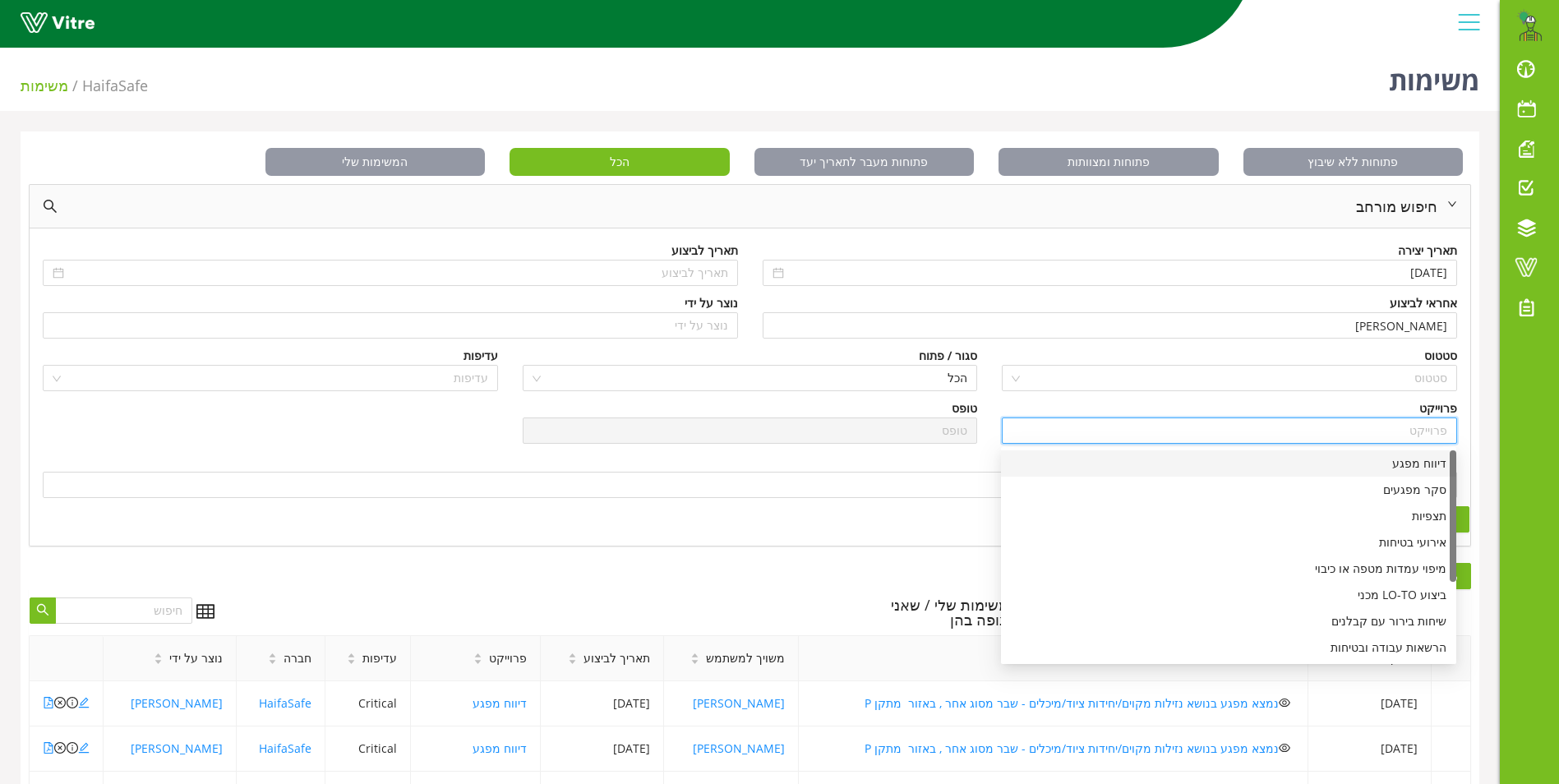
click at [1419, 464] on div "דיווח מפגע" at bounding box center [1228, 463] width 436 height 18
type input "דיווח מפגע"
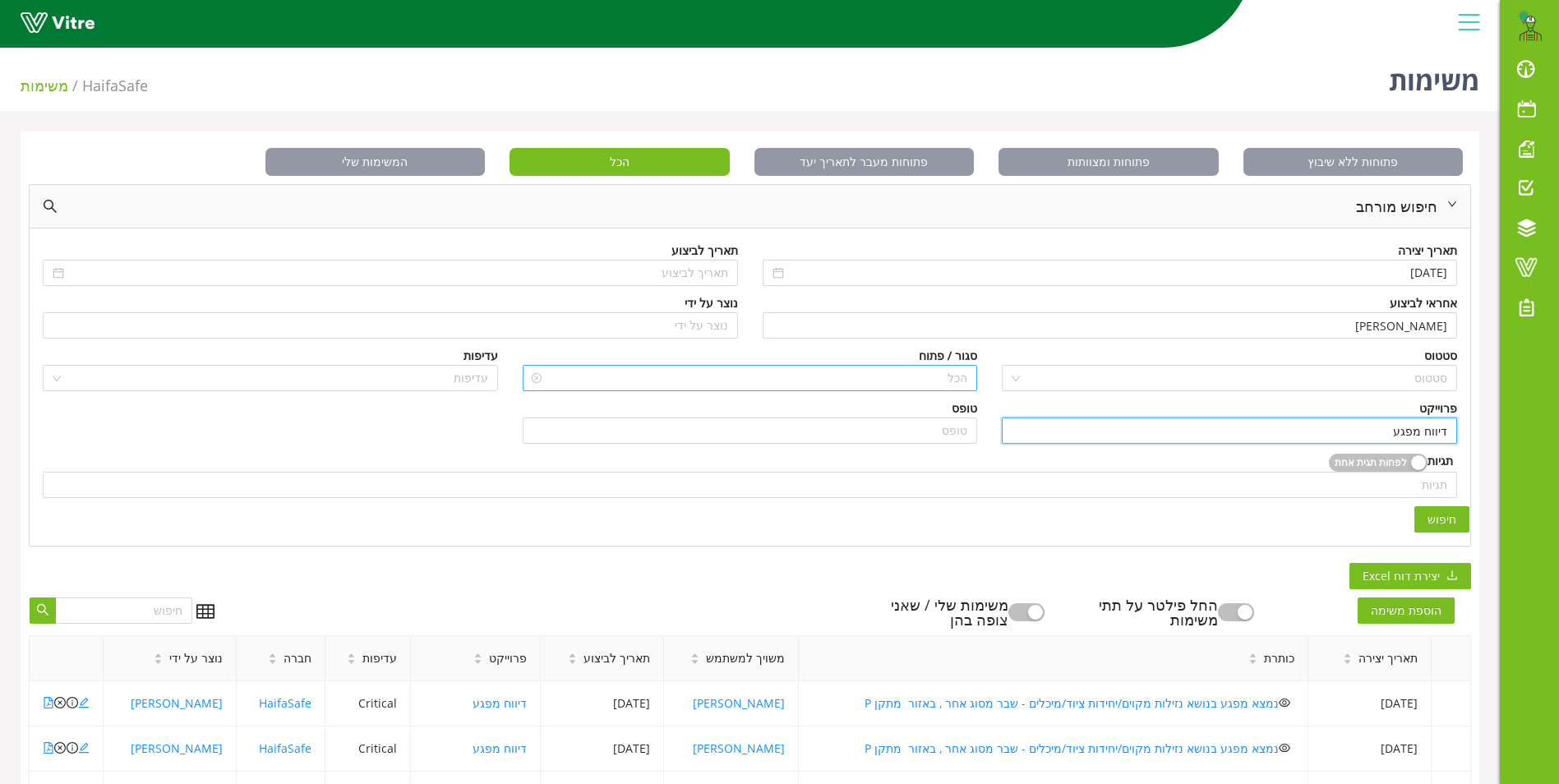
click at [954, 377] on span "הכל" at bounding box center [750, 378] width 436 height 25
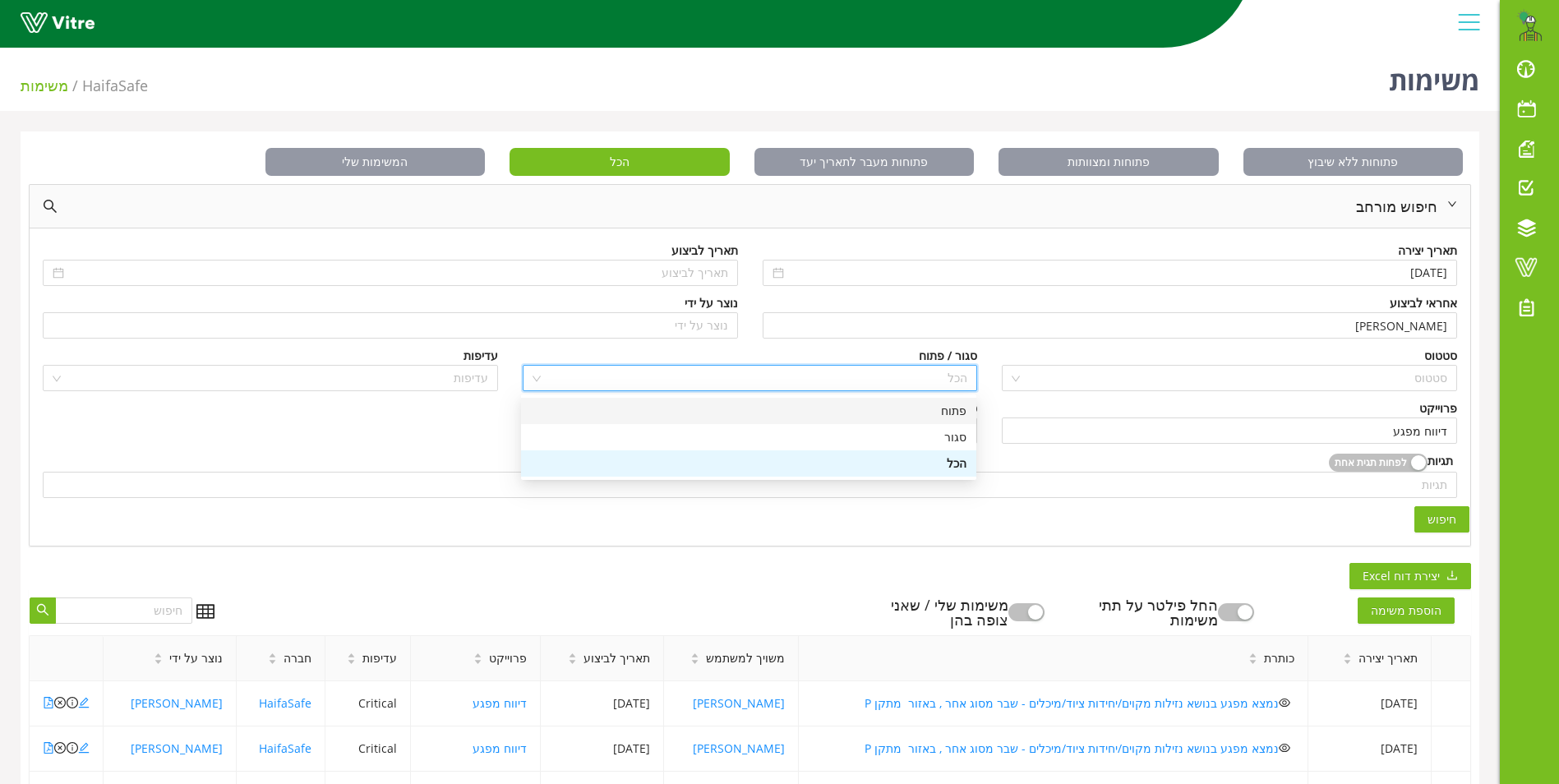
click at [960, 411] on div "פתוח" at bounding box center [748, 411] width 436 height 18
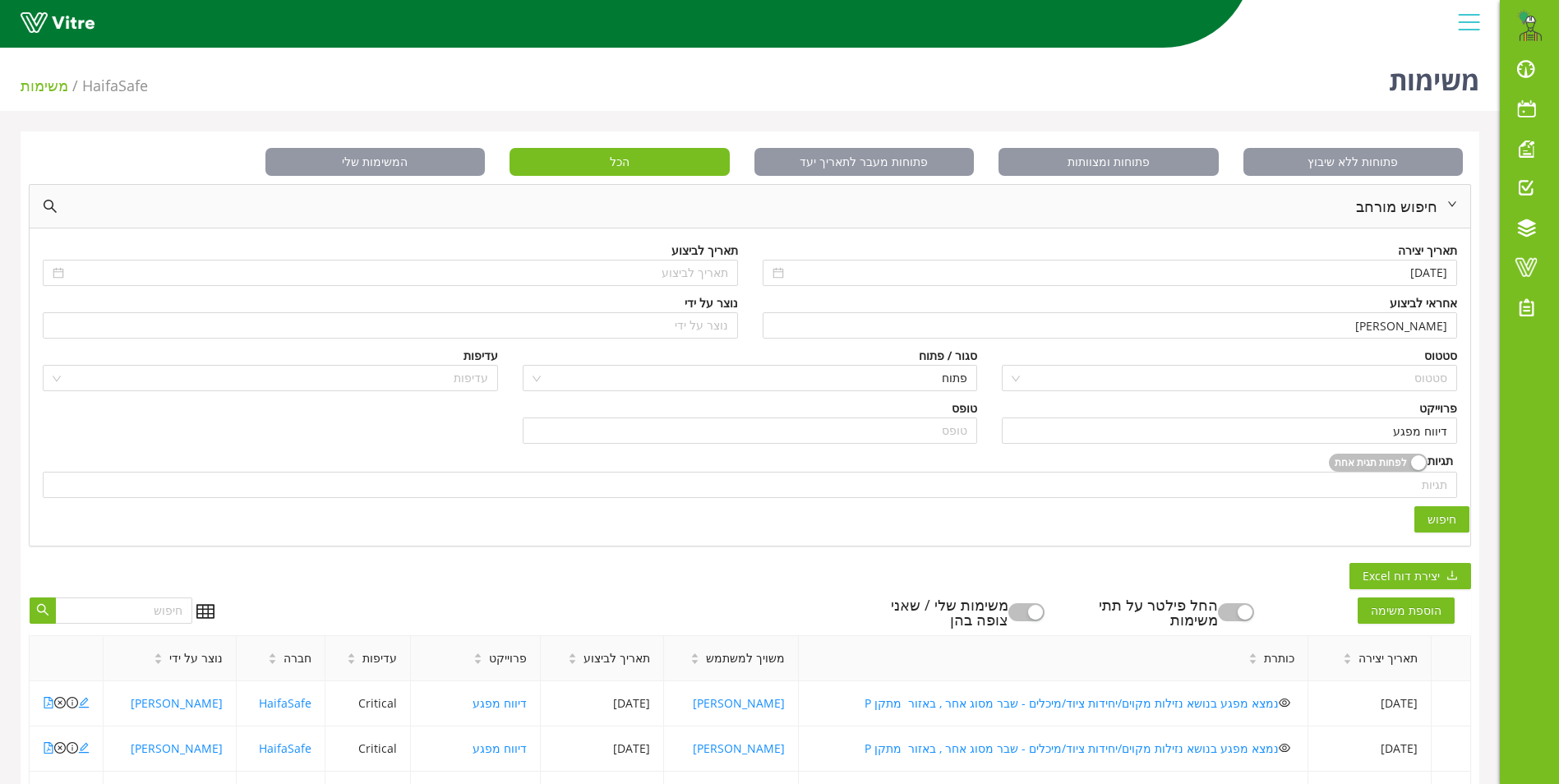
click at [1443, 520] on span "חיפוש" at bounding box center [1442, 519] width 29 height 18
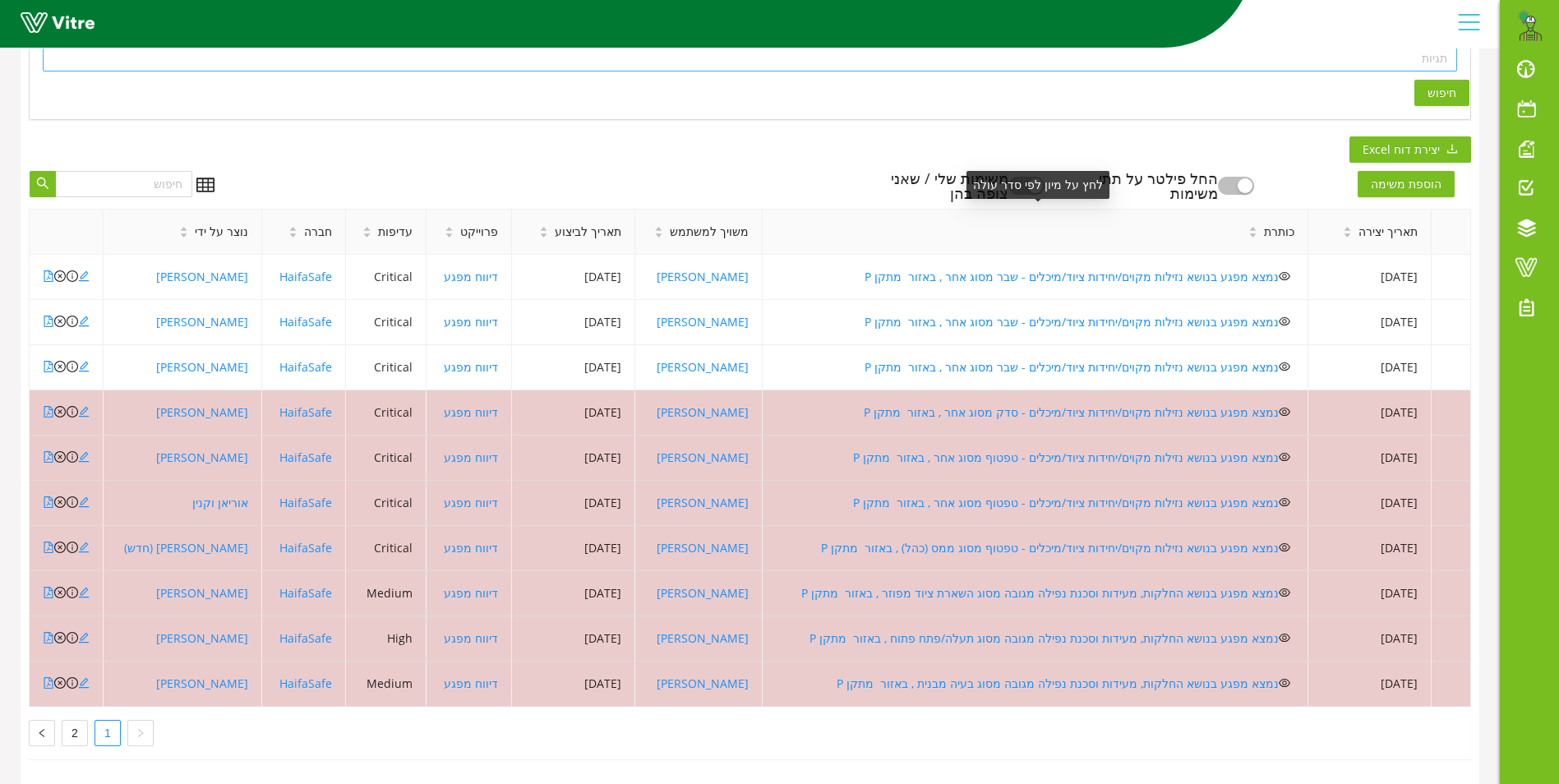
scroll to position [439, 0]
click at [72, 720] on link "2" at bounding box center [75, 733] width 25 height 25
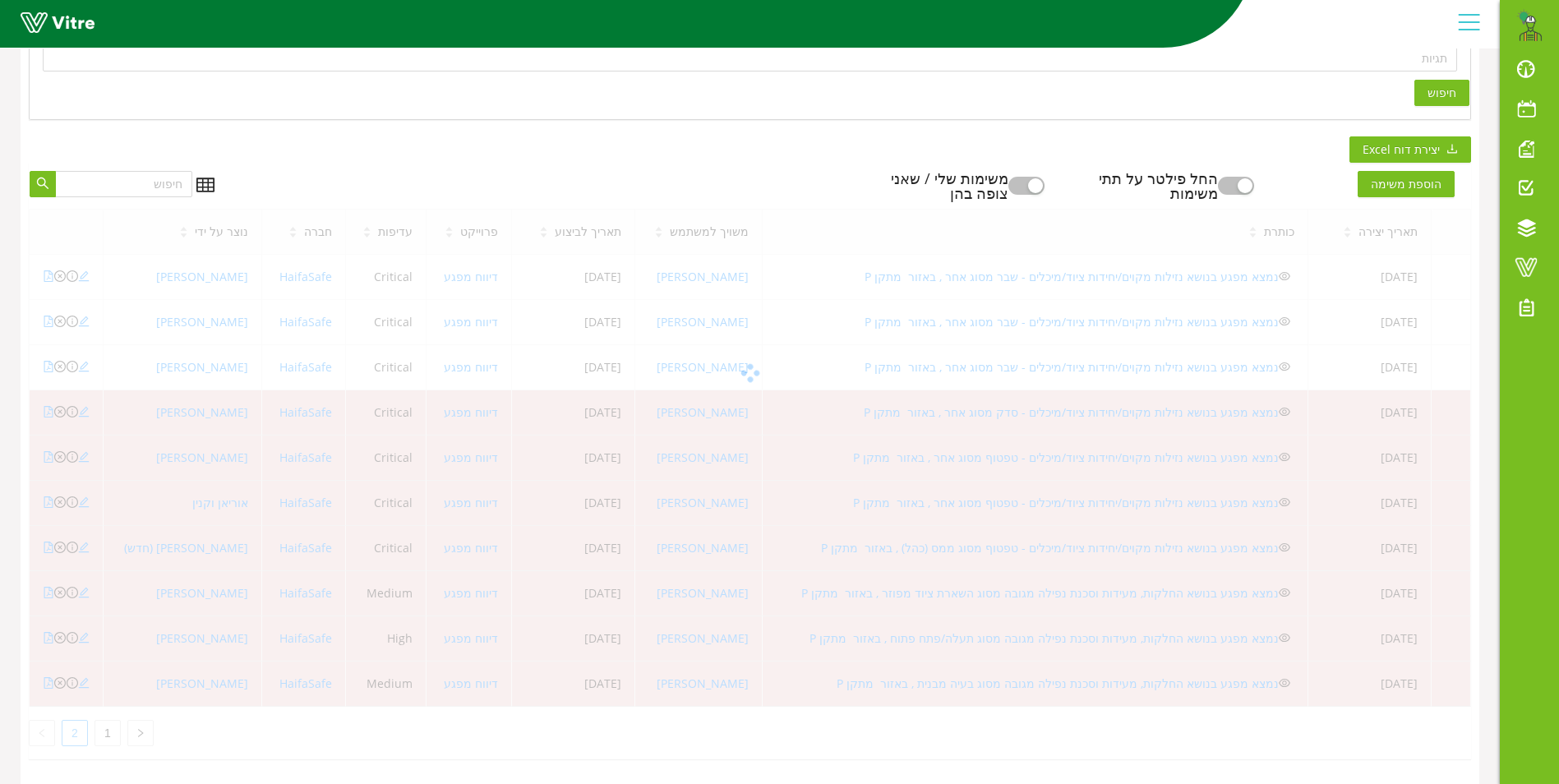
scroll to position [393, 0]
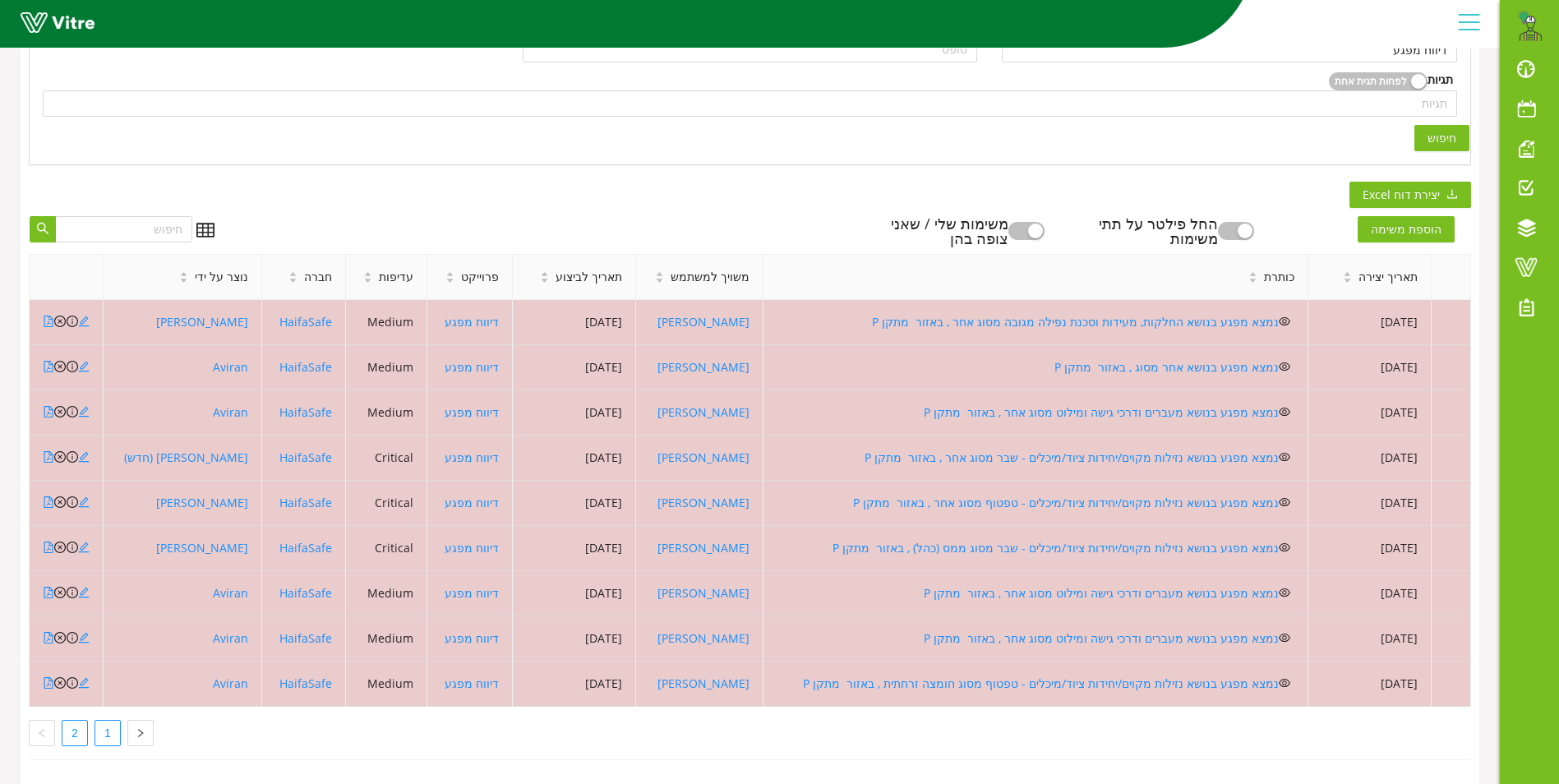
click at [108, 721] on link "1" at bounding box center [107, 733] width 25 height 25
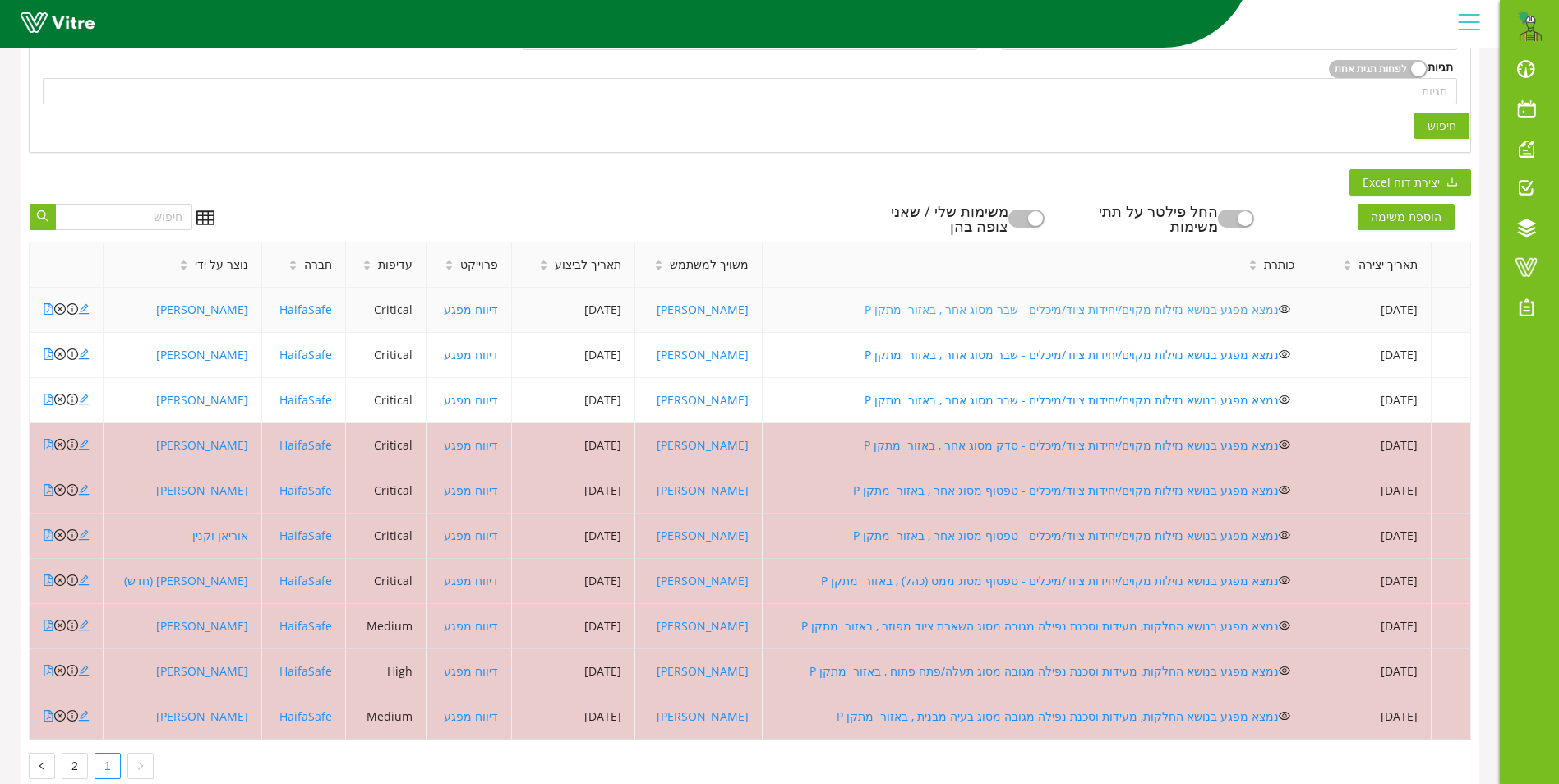
click at [1070, 308] on link "נמצא מפגע בנושא נזילות מקוים/יחידות ציוד/מיכלים - שבר מסוג אחר , באזור מתקן P" at bounding box center [1071, 309] width 414 height 16
click at [956, 357] on link "נמצא מפגע בנושא נזילות מקוים/יחידות ציוד/מיכלים - שבר מסוג אחר , באזור מתקן P" at bounding box center [1071, 354] width 414 height 16
click at [1011, 396] on link "נמצא מפגע בנושא נזילות מקוים/יחידות ציוד/מיכלים - שבר מסוג אחר , באזור מתקן P" at bounding box center [1071, 399] width 414 height 16
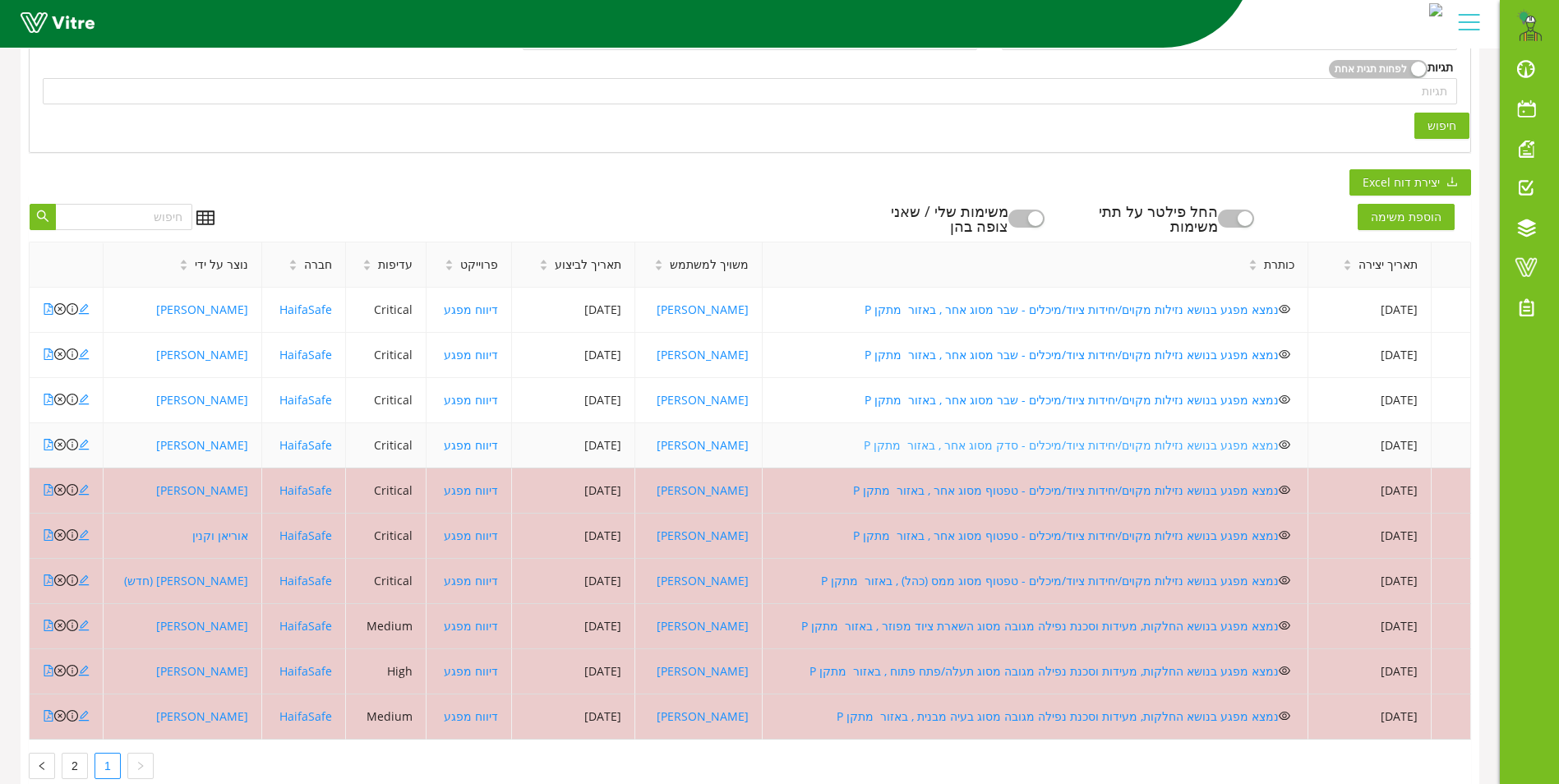
click at [1019, 440] on link "נמצא מפגע בנושא נזילות מקוים/יחידות ציוד/מיכלים - סדק מסוג אחר , באזור מתקן P" at bounding box center [1071, 444] width 415 height 16
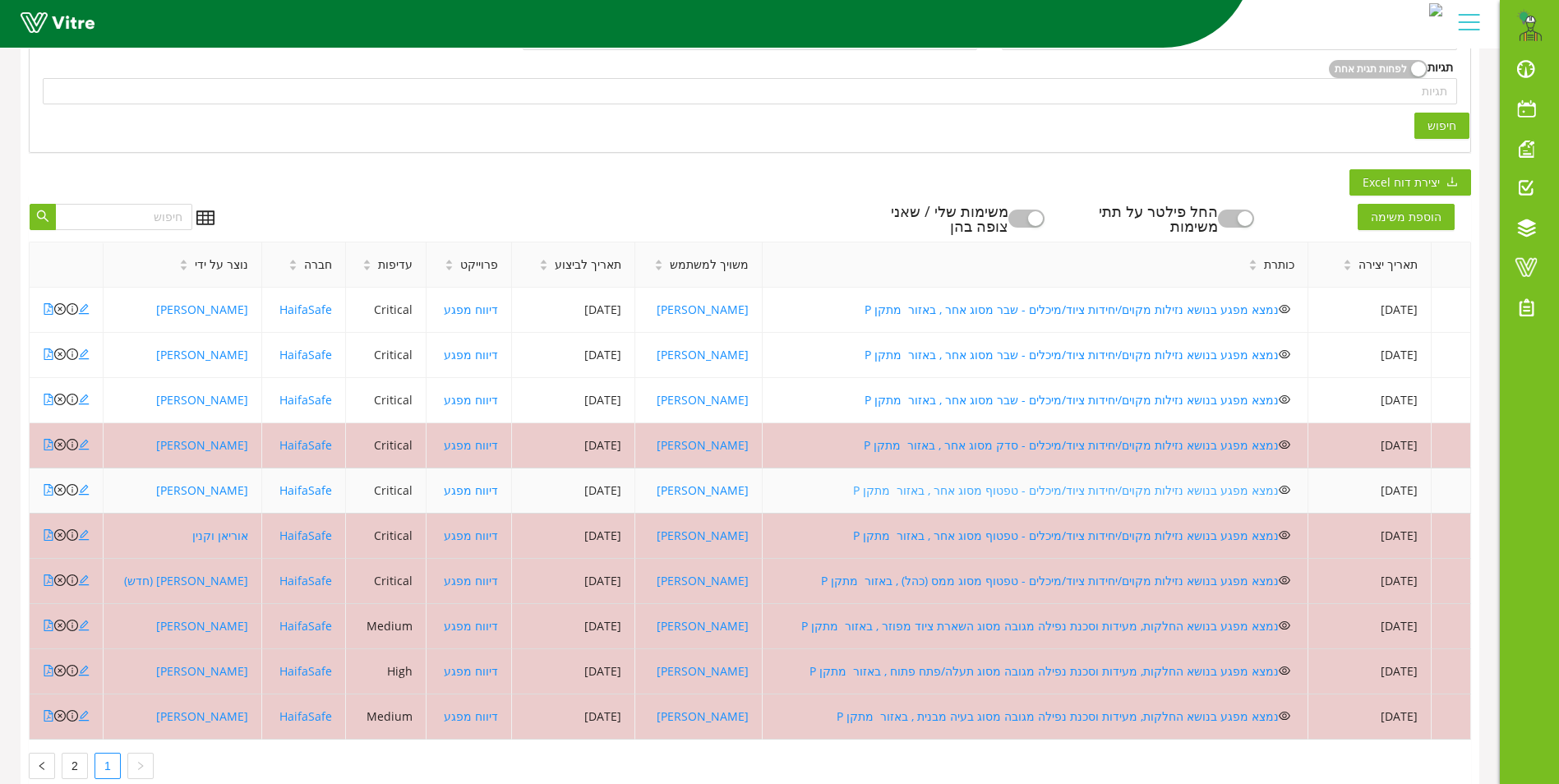
click at [933, 494] on link "נמצא מפגע בנושא נזילות מקוים/יחידות ציוד/מיכלים - טפטוף מסוג אחר , באזור מתקן P" at bounding box center [1066, 490] width 426 height 16
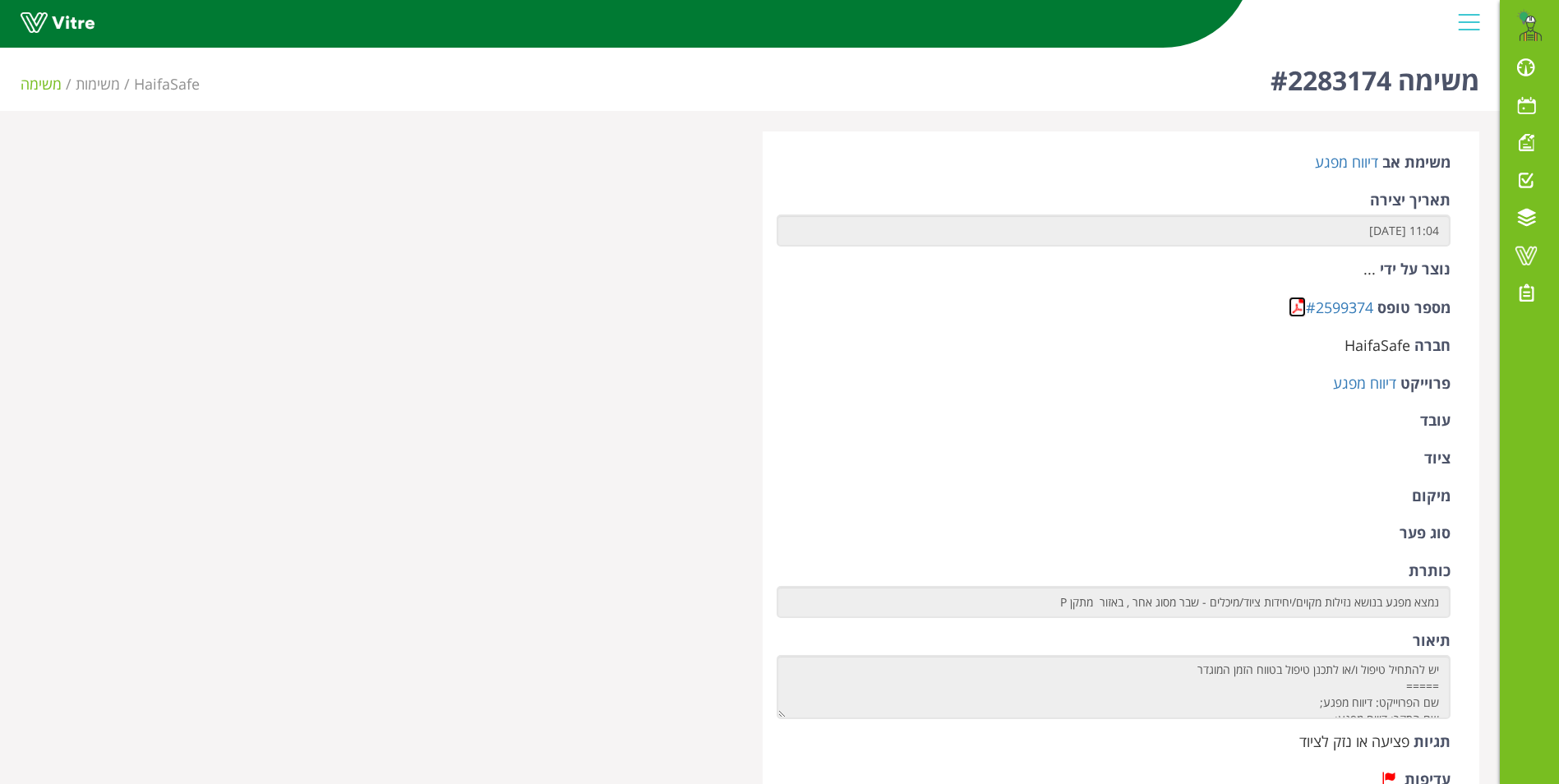
click at [1299, 309] on link at bounding box center [1297, 306] width 17 height 21
click at [1298, 304] on link at bounding box center [1297, 306] width 17 height 21
click at [1296, 304] on link at bounding box center [1297, 306] width 17 height 21
click at [1301, 305] on link at bounding box center [1297, 306] width 17 height 21
click at [1294, 304] on link at bounding box center [1297, 306] width 17 height 21
